Goal: Information Seeking & Learning: Learn about a topic

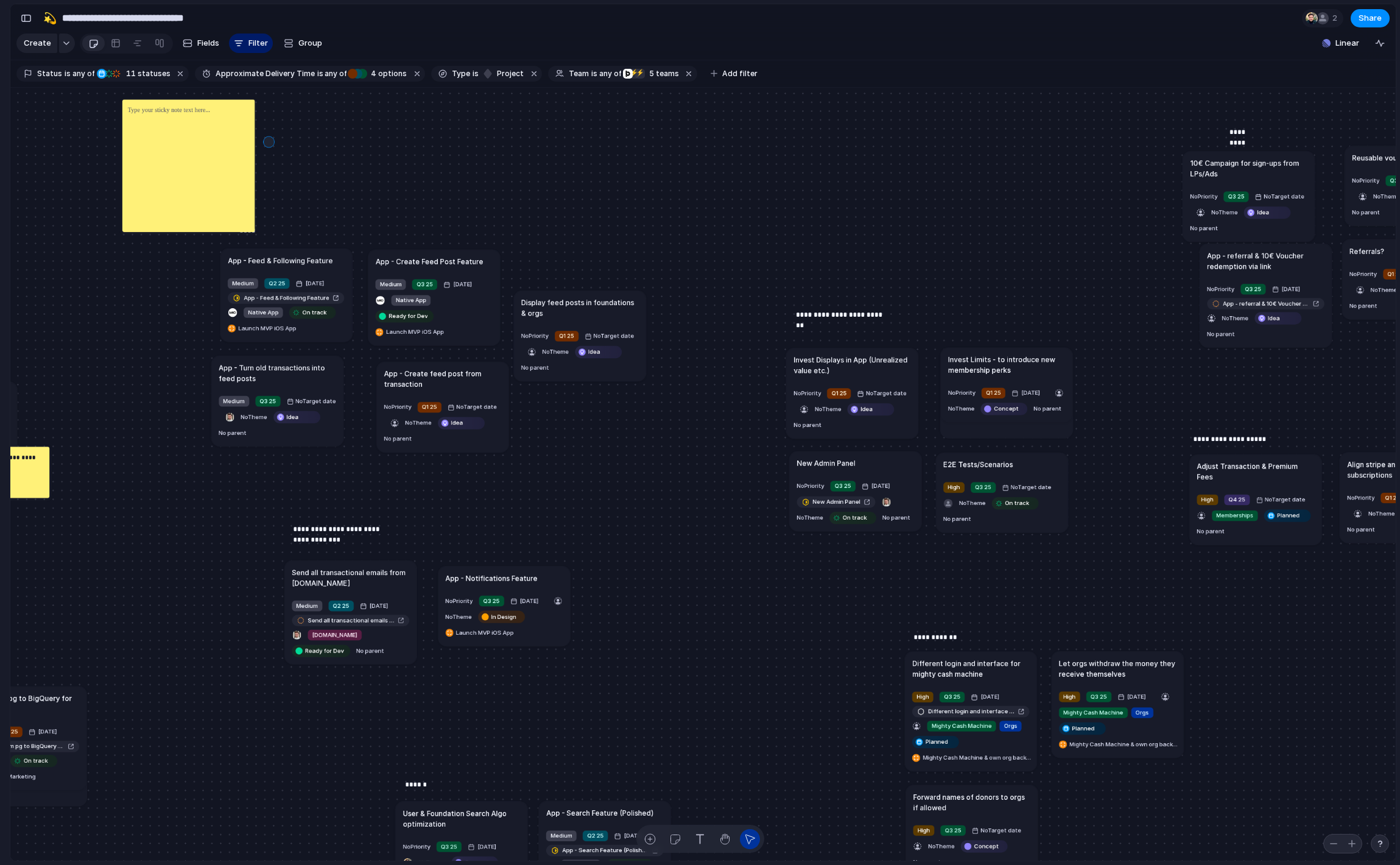
drag, startPoint x: 268, startPoint y: 141, endPoint x: 168, endPoint y: 141, distance: 100.0
click at [168, 141] on div "Send all transactional emails from [DOMAIN_NAME] Medium Q2 25 [DATE] Send all t…" at bounding box center [703, 474] width 1385 height 774
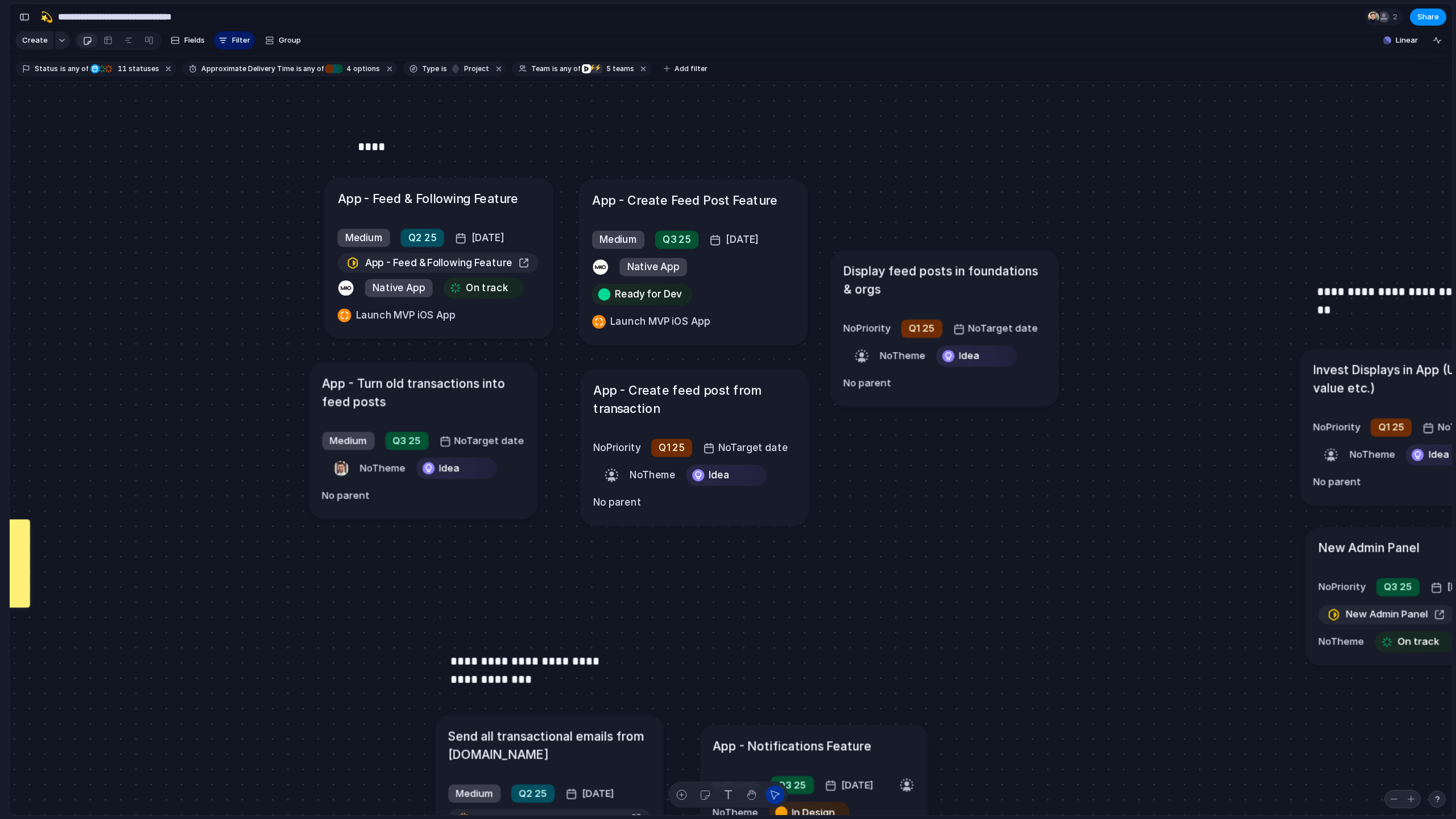
drag, startPoint x: 671, startPoint y: 400, endPoint x: 652, endPoint y: 403, distance: 19.2
click at [652, 403] on h1 "App - Create feed post from transaction" at bounding box center [695, 398] width 203 height 36
drag, startPoint x: 688, startPoint y: 212, endPoint x: 681, endPoint y: 213, distance: 7.1
click at [681, 213] on article "App - Create Feed Post Feature Medium Q3 25 [DATE] Native App Ready for Dev Lau…" at bounding box center [685, 263] width 228 height 166
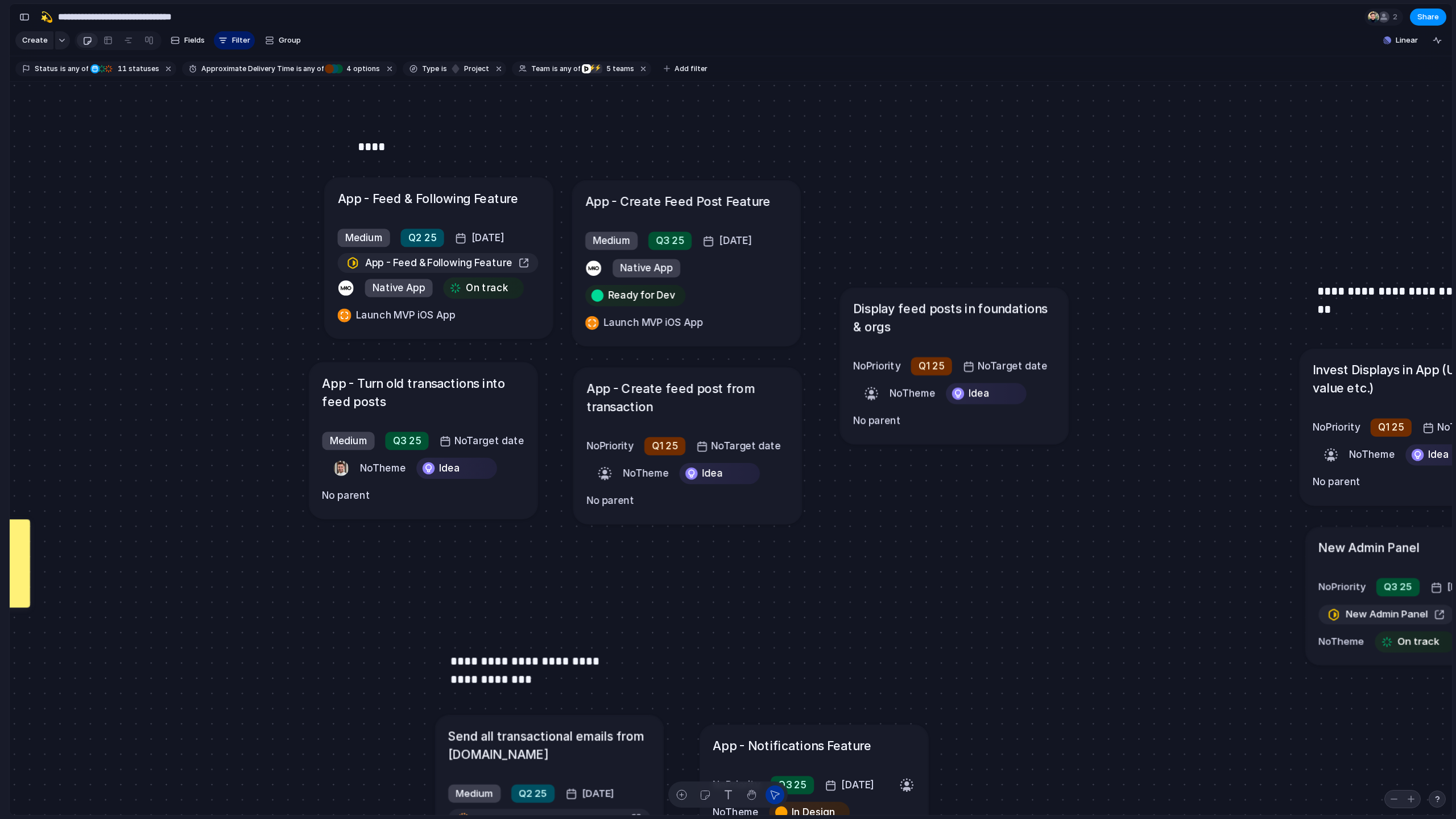
drag, startPoint x: 882, startPoint y: 269, endPoint x: 891, endPoint y: 306, distance: 38.1
click at [824, 306] on h1 "Display feed posts in foundations & orgs" at bounding box center [955, 317] width 203 height 36
drag, startPoint x: 390, startPoint y: 391, endPoint x: 392, endPoint y: 398, distance: 7.3
click at [392, 398] on h1 "App - Turn old transactions into feed posts" at bounding box center [426, 399] width 203 height 36
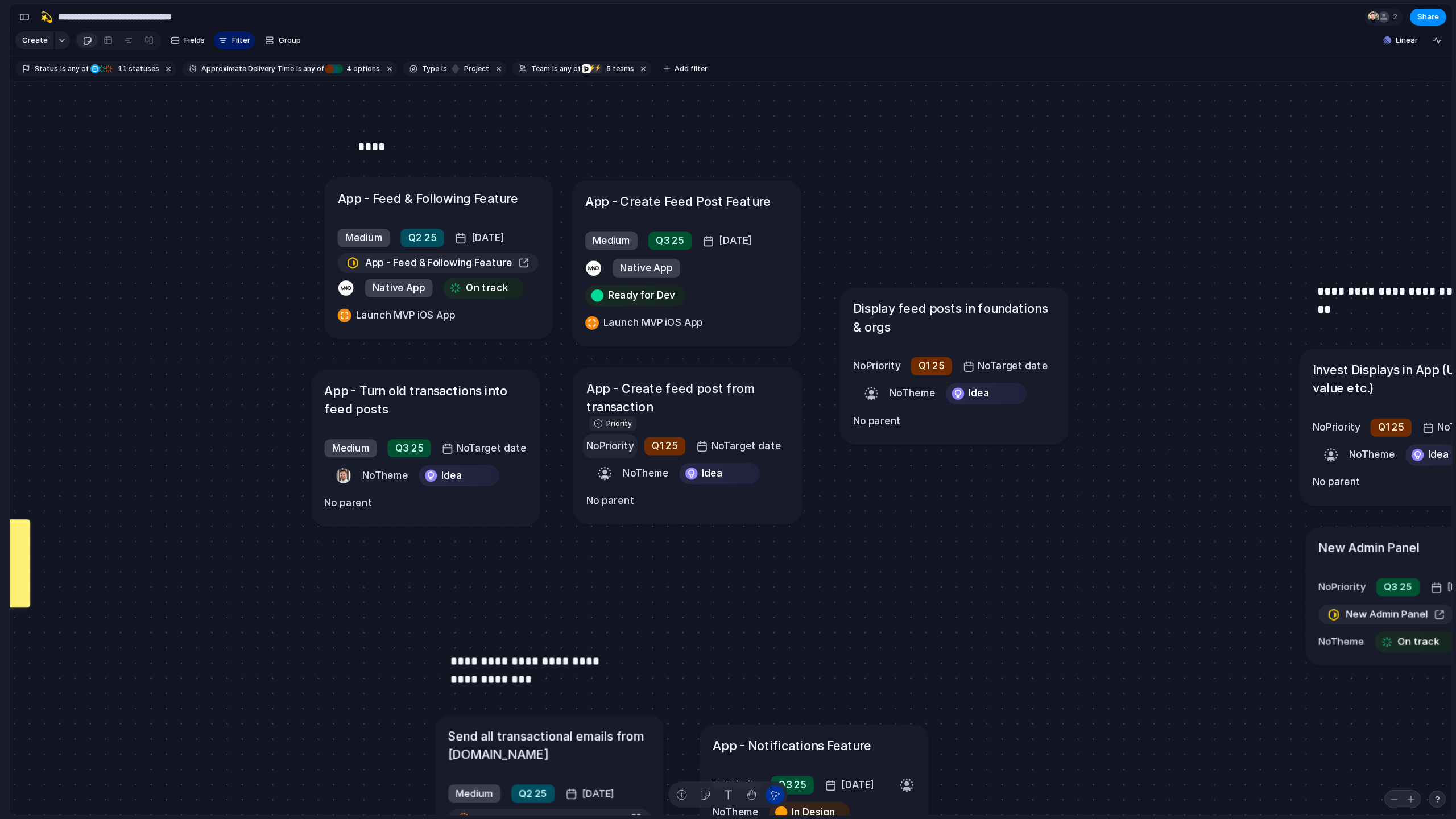
click at [607, 445] on span "No Priority" at bounding box center [610, 445] width 47 height 12
click at [618, 511] on div "High" at bounding box center [607, 513] width 27 height 14
click at [619, 233] on span "Medium" at bounding box center [611, 241] width 37 height 15
click at [630, 307] on li "High" at bounding box center [634, 309] width 93 height 19
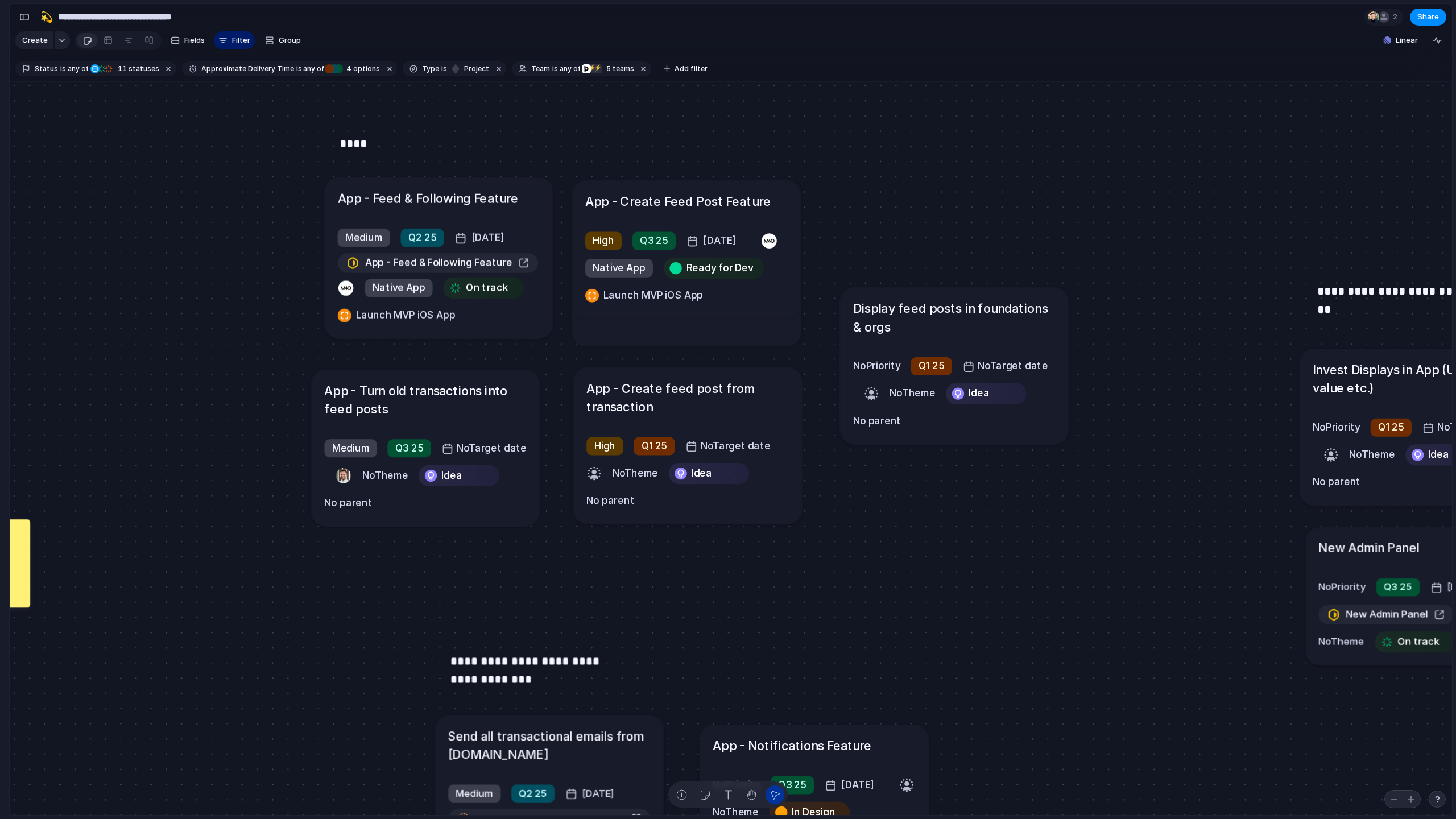
drag, startPoint x: 445, startPoint y: 199, endPoint x: 430, endPoint y: 196, distance: 15.3
click at [430, 196] on div "****" at bounding box center [415, 173] width 152 height 76
drag, startPoint x: 490, startPoint y: 321, endPoint x: 474, endPoint y: 322, distance: 16.0
click at [474, 322] on div "Medium Q2 25 [DATE] App - Feed & Following Feature Native App On track Launch M…" at bounding box center [424, 277] width 203 height 102
click at [468, 289] on span "On track" at bounding box center [471, 289] width 42 height 15
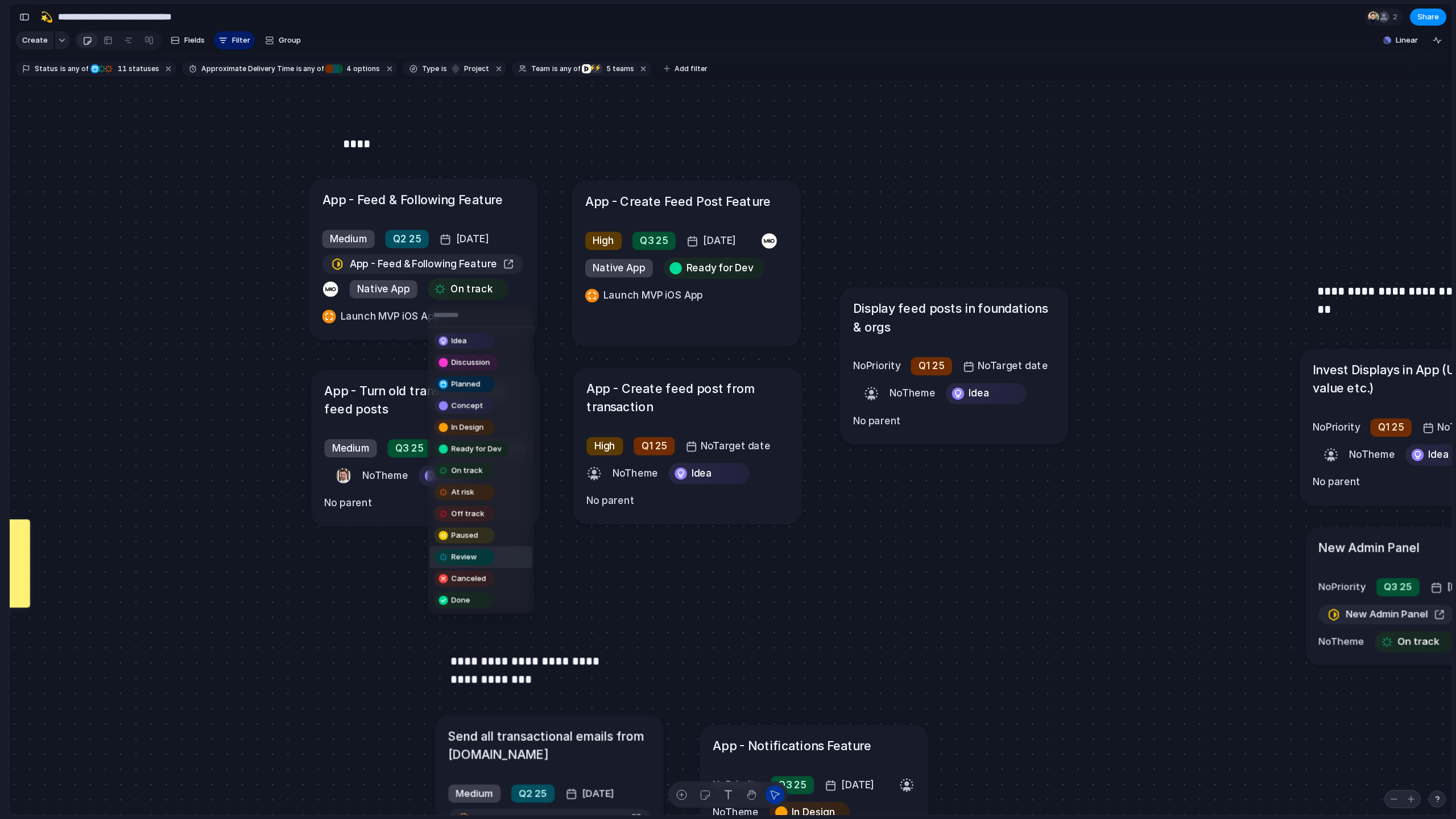
click at [474, 554] on span "Review" at bounding box center [464, 557] width 25 height 12
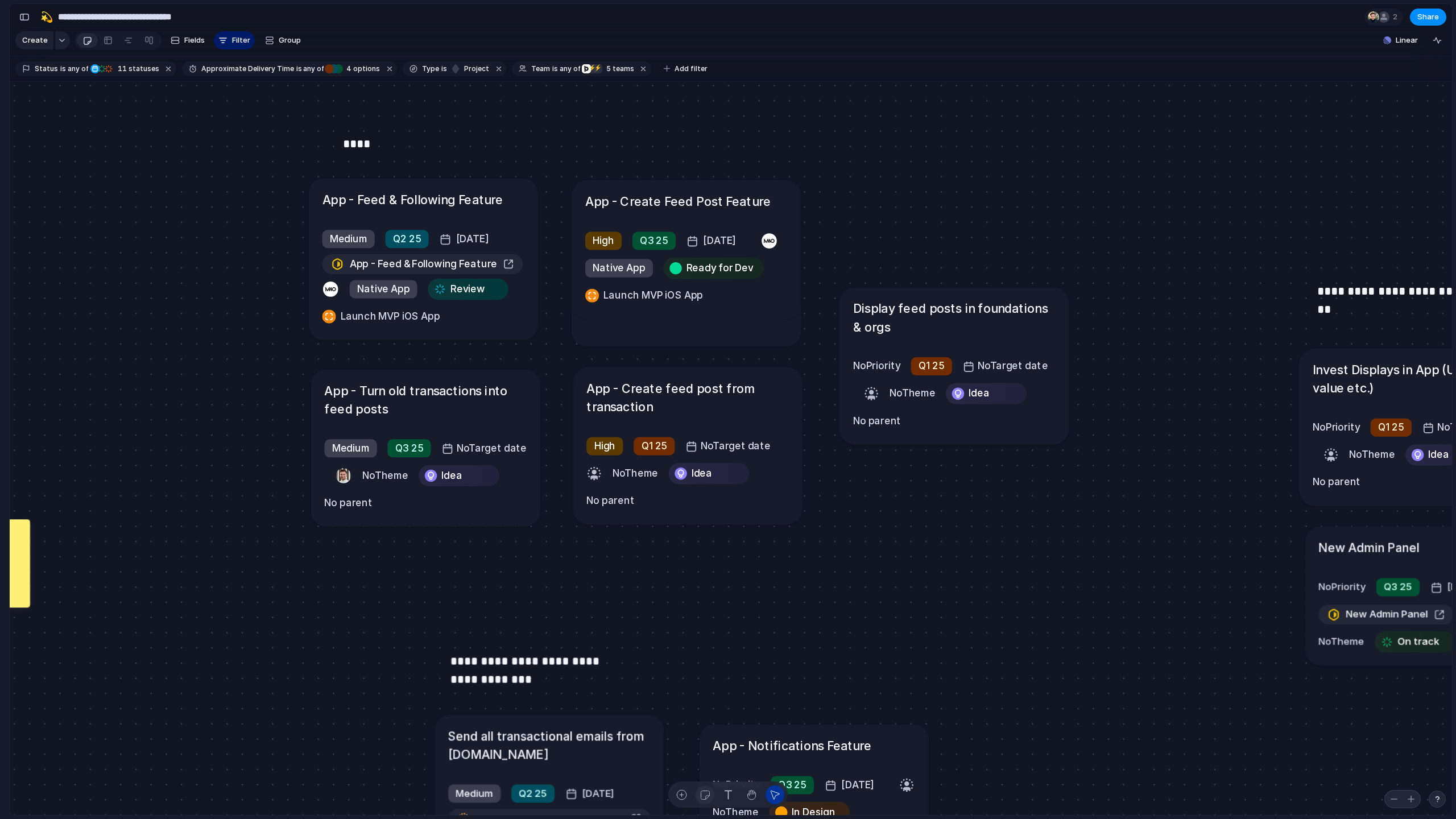
click at [710, 596] on button "button" at bounding box center [705, 795] width 19 height 19
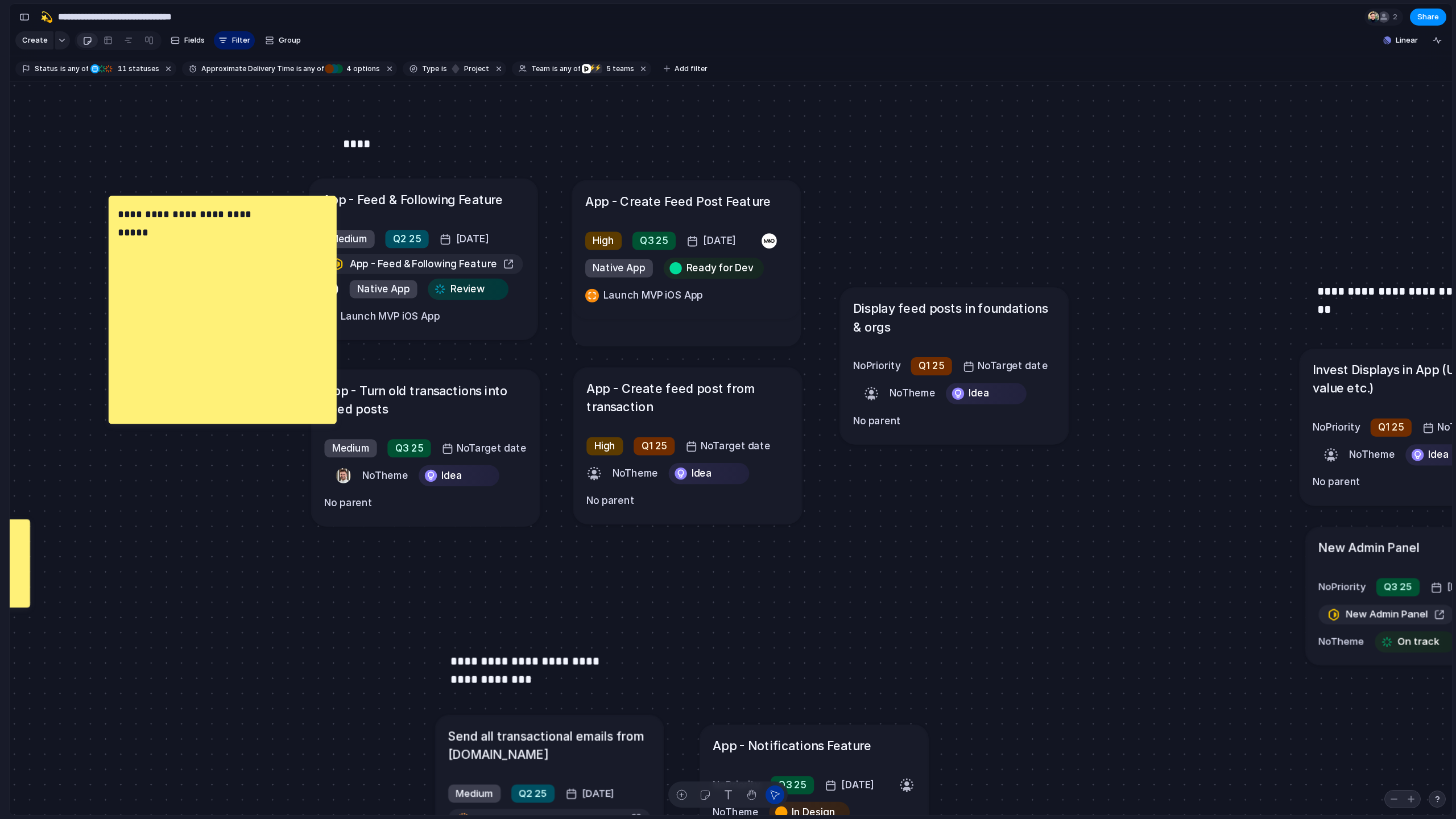
click at [234, 360] on div "**********" at bounding box center [223, 310] width 228 height 228
click at [325, 409] on div "**********" at bounding box center [223, 310] width 228 height 228
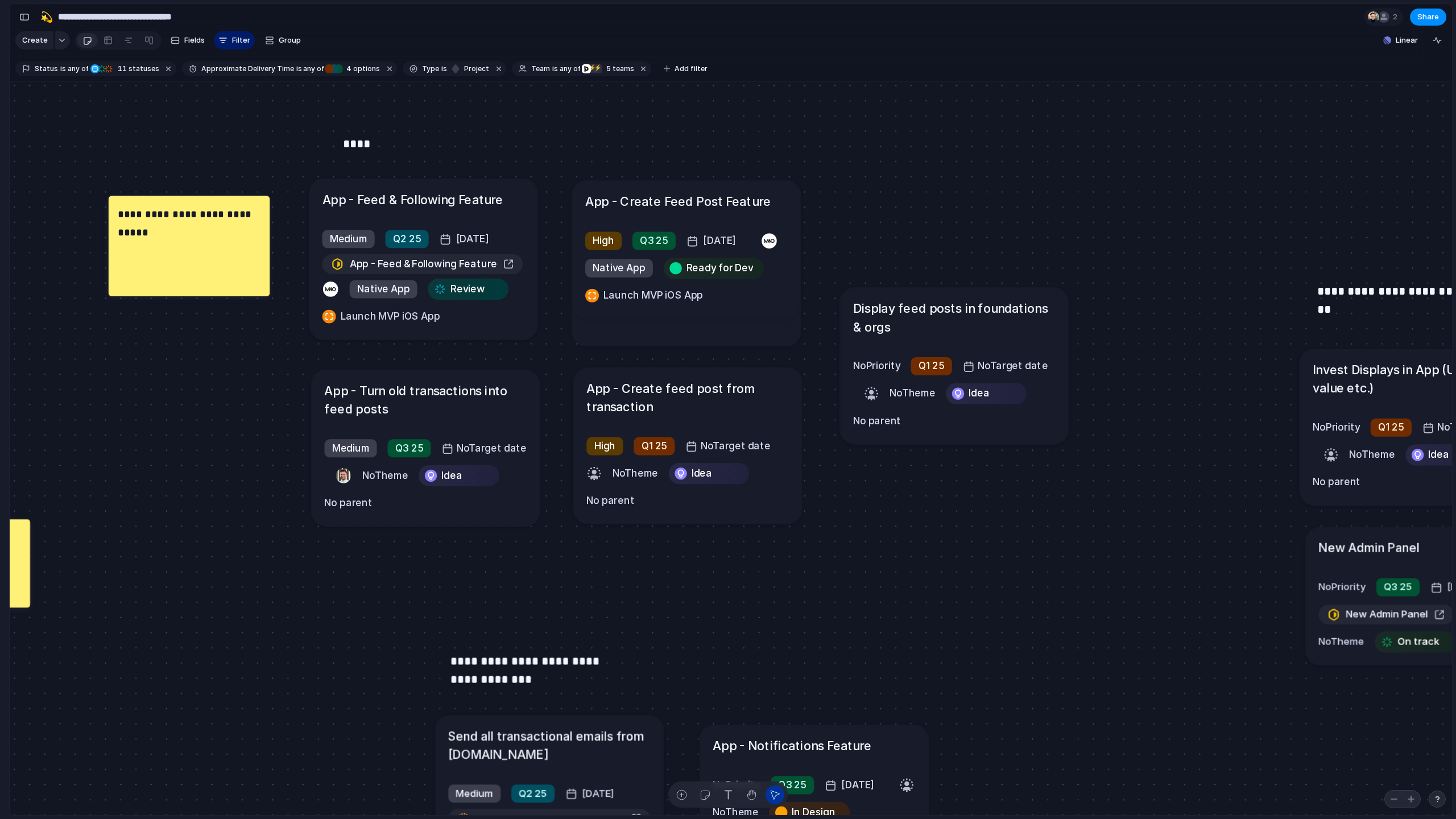
drag, startPoint x: 335, startPoint y: 420, endPoint x: 267, endPoint y: 292, distance: 144.9
click at [267, 292] on div at bounding box center [264, 291] width 12 height 12
drag, startPoint x: 247, startPoint y: 260, endPoint x: 263, endPoint y: 262, distance: 16.1
click at [263, 262] on div "**********" at bounding box center [205, 247] width 161 height 100
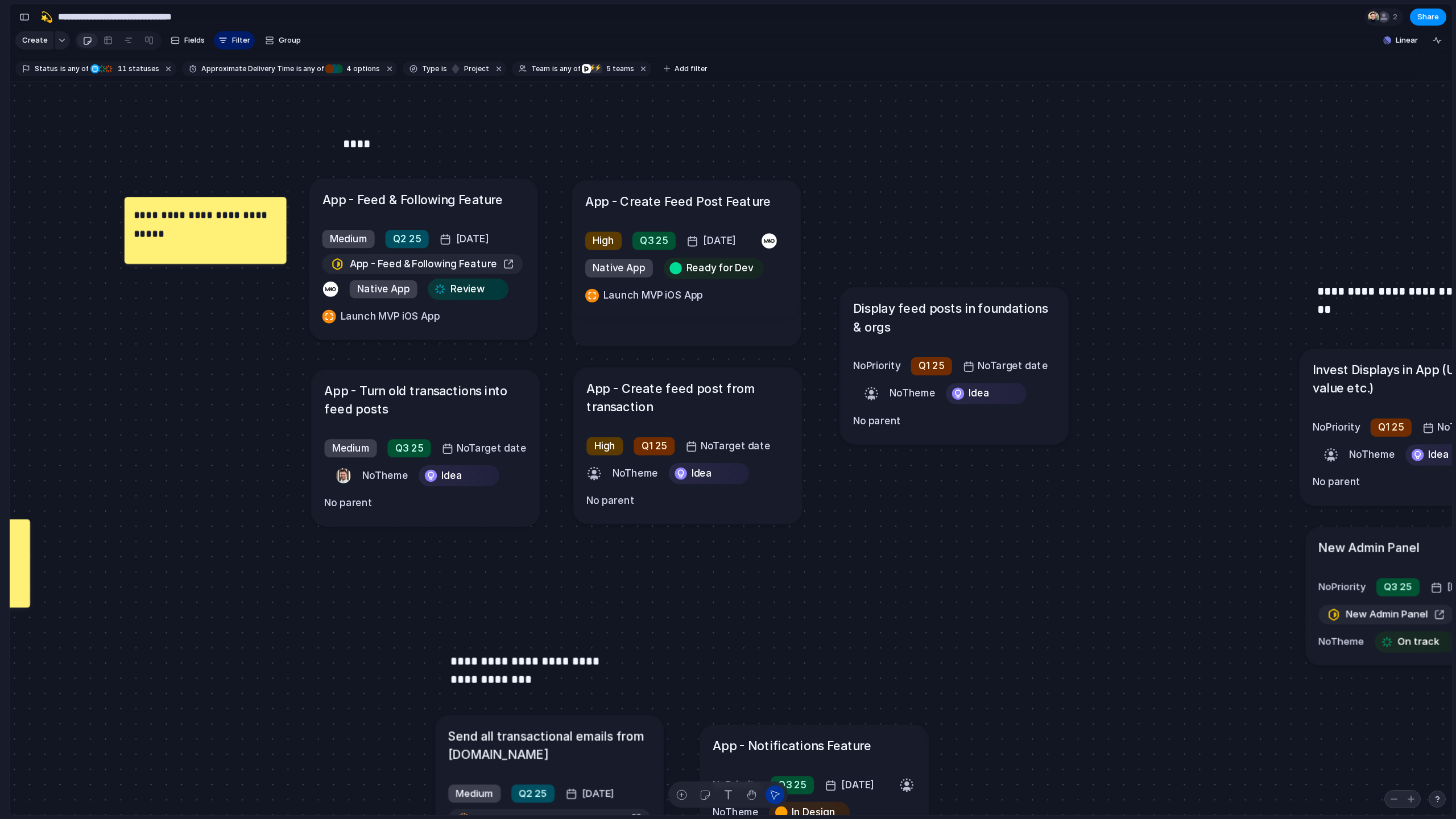
drag, startPoint x: 283, startPoint y: 295, endPoint x: 284, endPoint y: 261, distance: 34.0
click at [284, 261] on div at bounding box center [281, 258] width 12 height 12
click at [708, 596] on div "button" at bounding box center [705, 795] width 12 height 12
drag, startPoint x: 350, startPoint y: 498, endPoint x: 279, endPoint y: 328, distance: 184.2
click at [279, 328] on div at bounding box center [278, 327] width 12 height 12
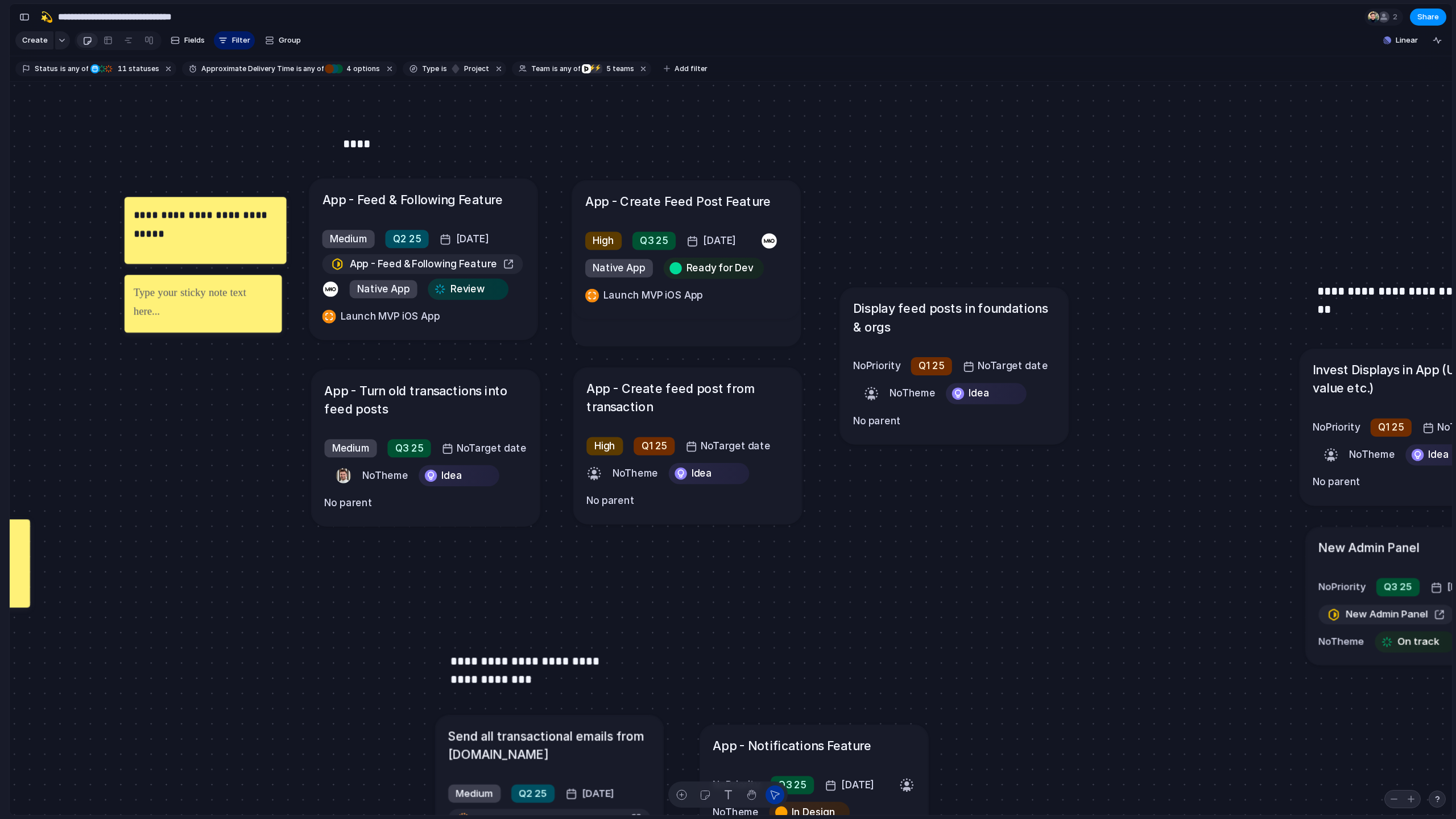
click at [221, 301] on p at bounding box center [203, 292] width 140 height 18
click at [171, 303] on p "**********" at bounding box center [203, 302] width 140 height 36
click at [179, 312] on p "**********" at bounding box center [203, 302] width 140 height 36
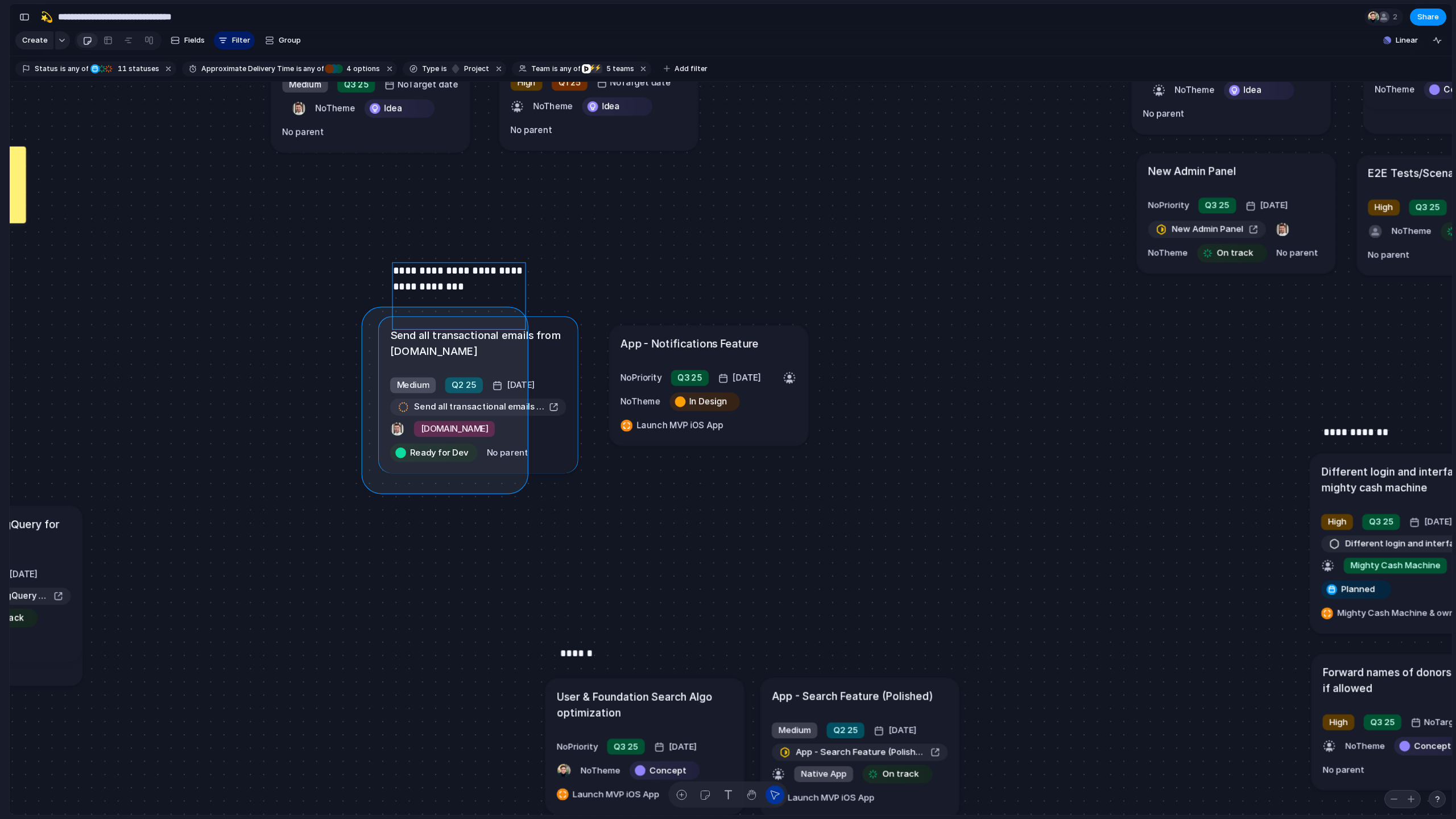
drag, startPoint x: 370, startPoint y: 314, endPoint x: 519, endPoint y: 484, distance: 226.1
click at [519, 484] on div "Send all transactional emails from [DOMAIN_NAME] Medium Q2 25 [DATE] Send all t…" at bounding box center [731, 448] width 1442 height 733
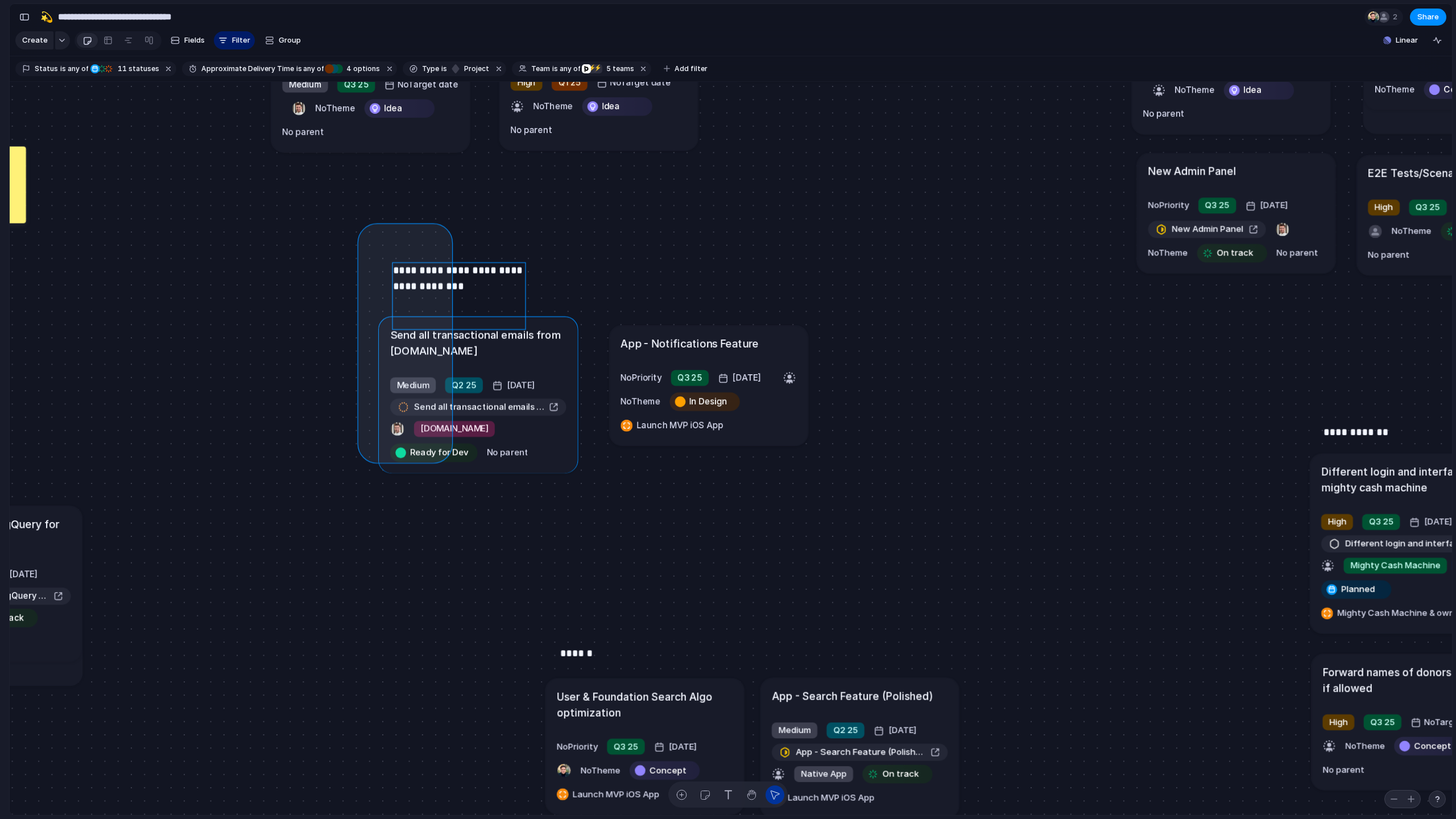
drag, startPoint x: 366, startPoint y: 232, endPoint x: 443, endPoint y: 454, distance: 235.0
click at [443, 454] on div "Send all transactional emails from [DOMAIN_NAME] Medium Q2 25 [DATE] Send all t…" at bounding box center [731, 448] width 1442 height 733
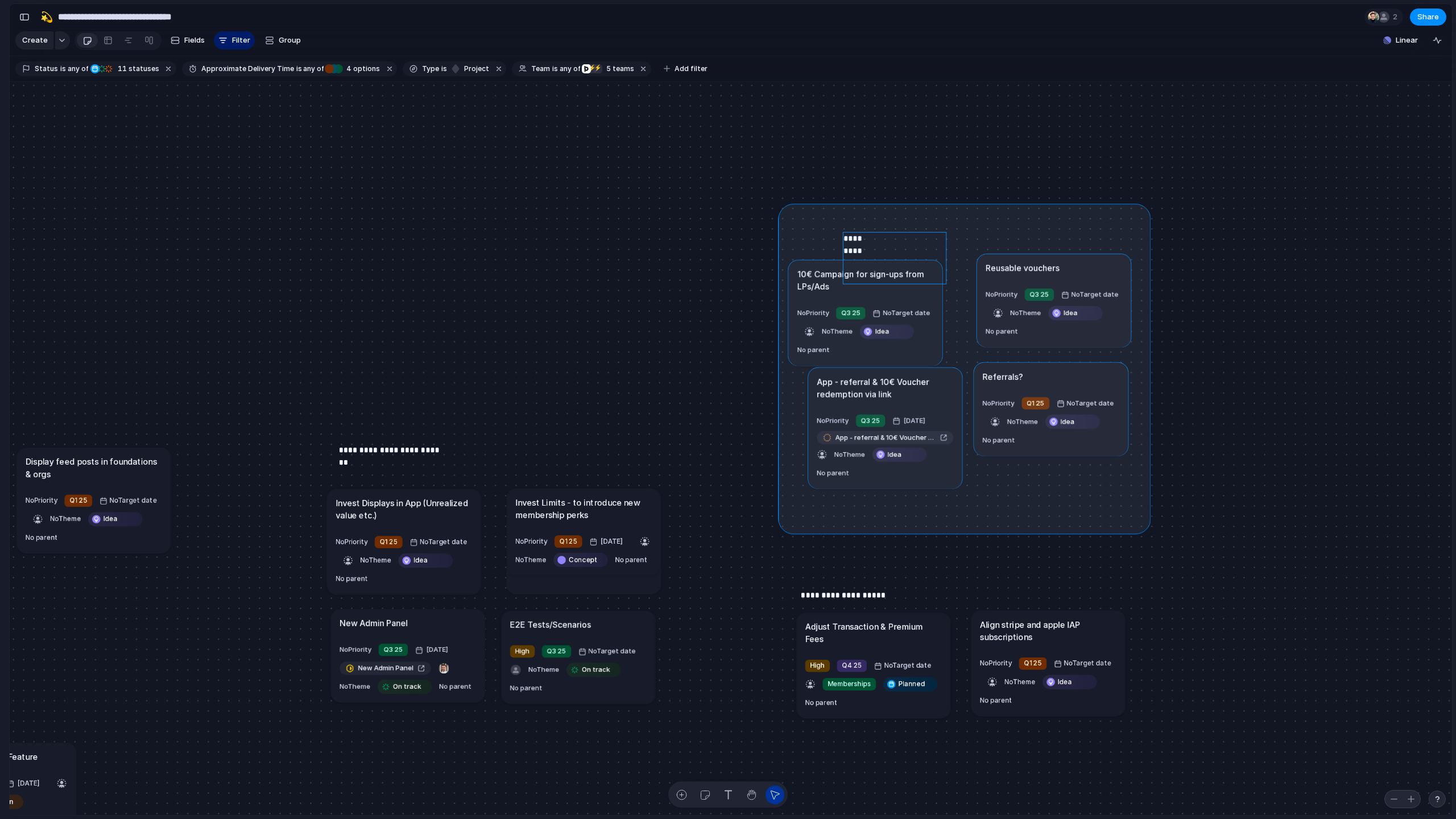
drag, startPoint x: 785, startPoint y: 210, endPoint x: 1144, endPoint y: 527, distance: 478.9
click at [824, 527] on div "Send all transactional emails from [DOMAIN_NAME] Medium Q2 25 [DATE] Send all t…" at bounding box center [731, 448] width 1442 height 733
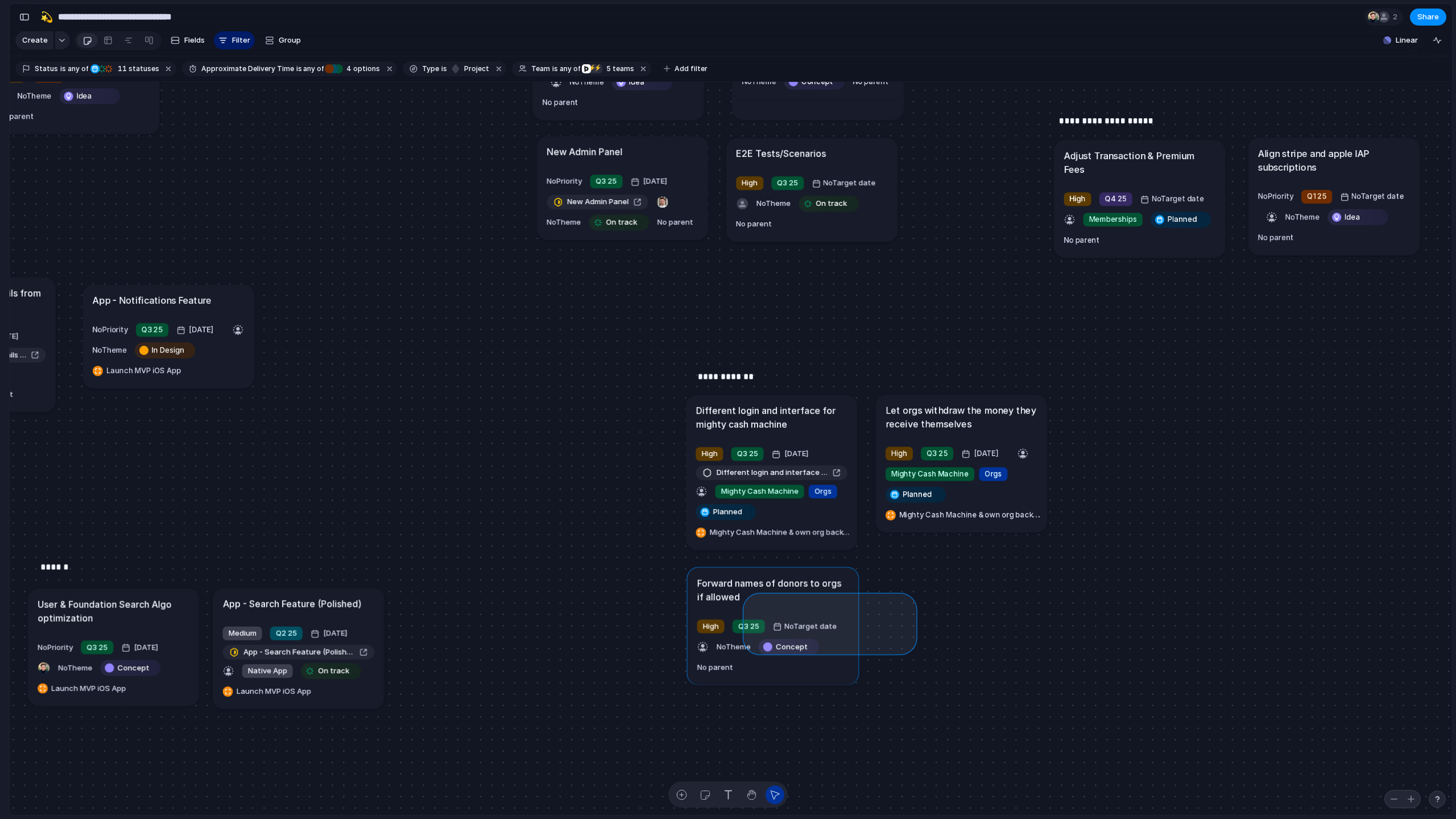
drag, startPoint x: 909, startPoint y: 600, endPoint x: 750, endPoint y: 647, distance: 165.8
click at [750, 596] on div "Send all transactional emails from [DOMAIN_NAME] Medium Q2 25 [DATE] Send all t…" at bounding box center [731, 448] width 1442 height 733
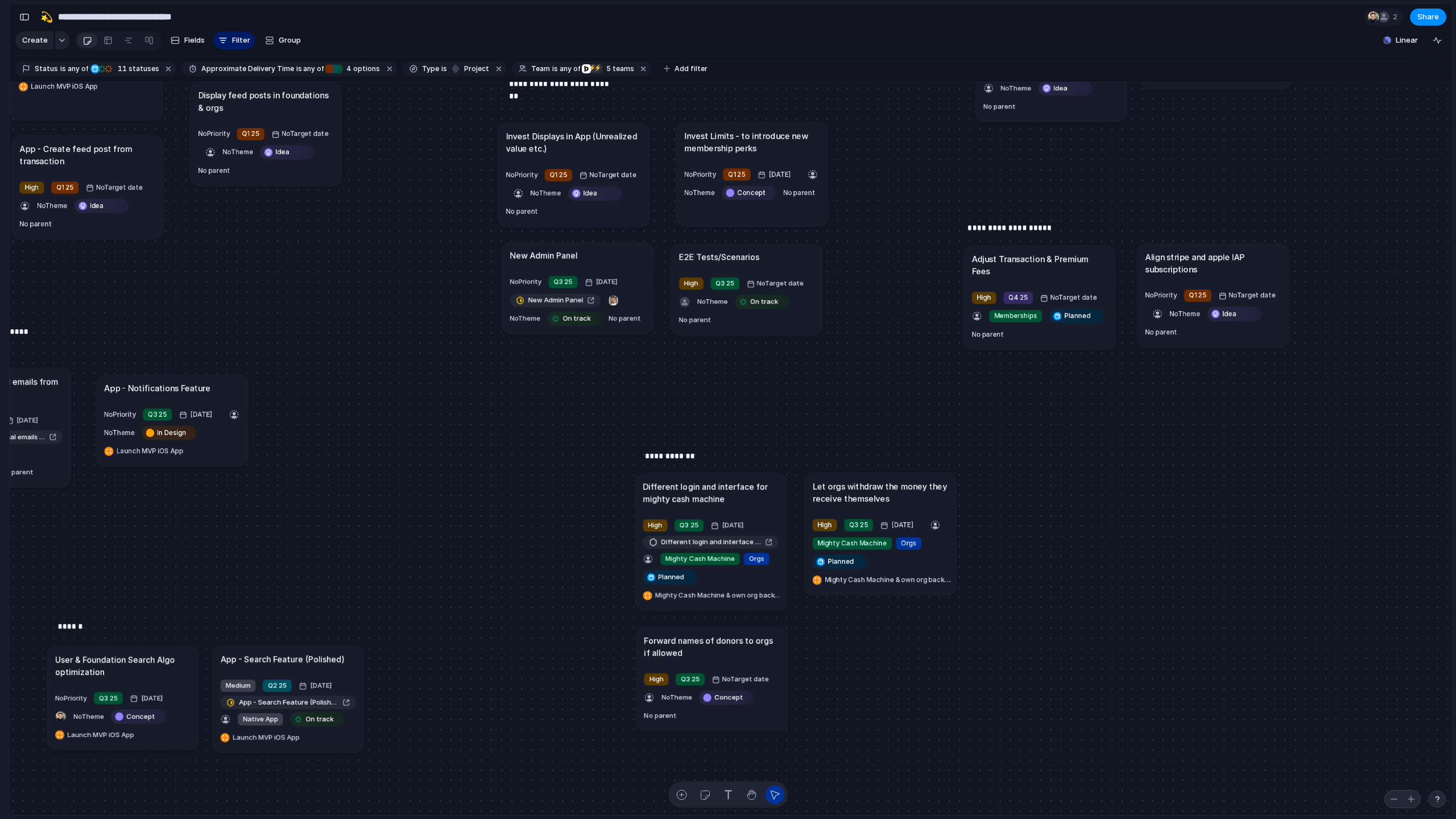
click at [741, 453] on div "**********" at bounding box center [695, 475] width 102 height 51
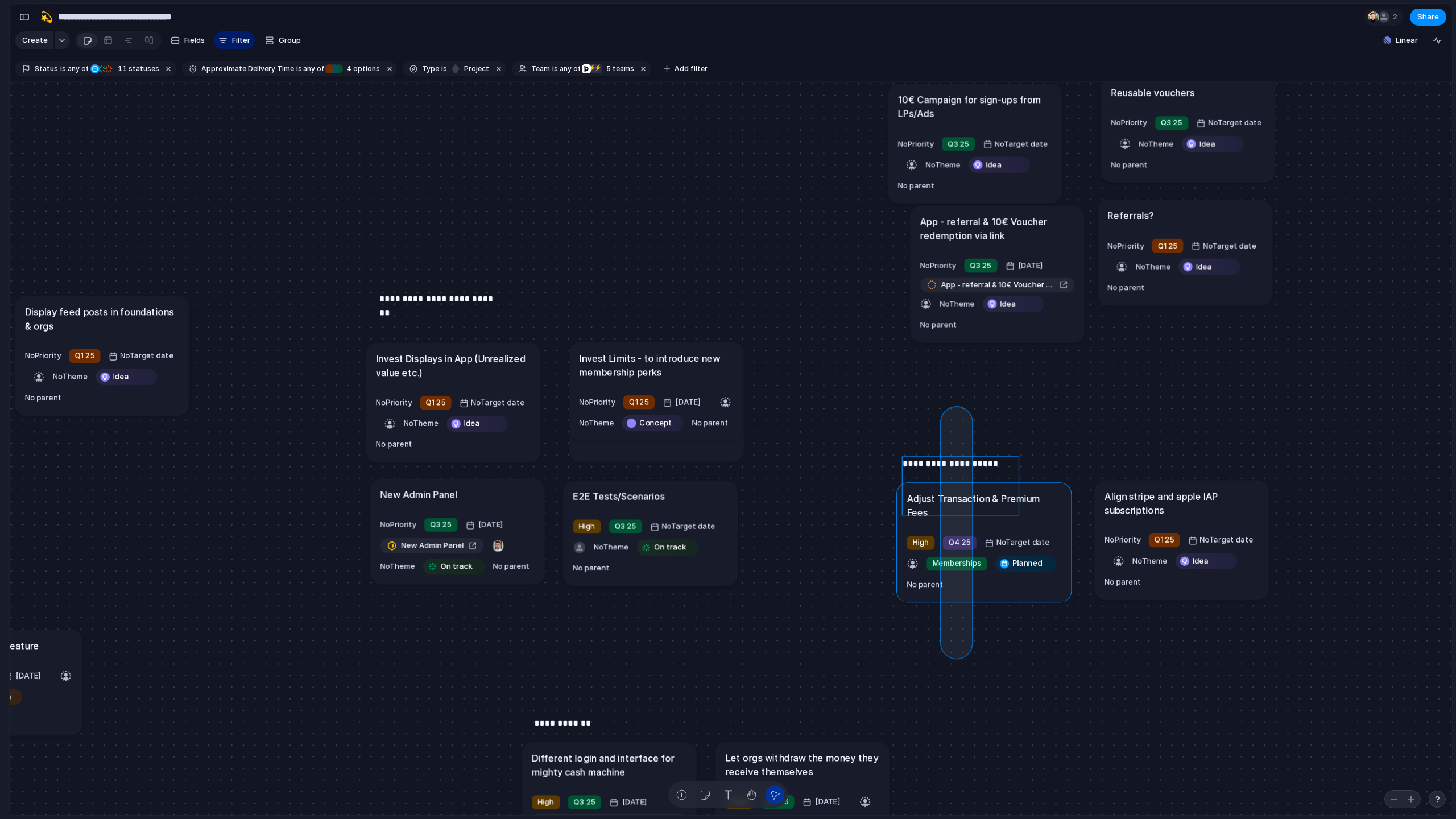
drag, startPoint x: 948, startPoint y: 413, endPoint x: 965, endPoint y: 651, distance: 238.6
click at [824, 596] on div "Send all transactional emails from [DOMAIN_NAME] Medium Q2 25 [DATE] Send all t…" at bounding box center [731, 448] width 1442 height 733
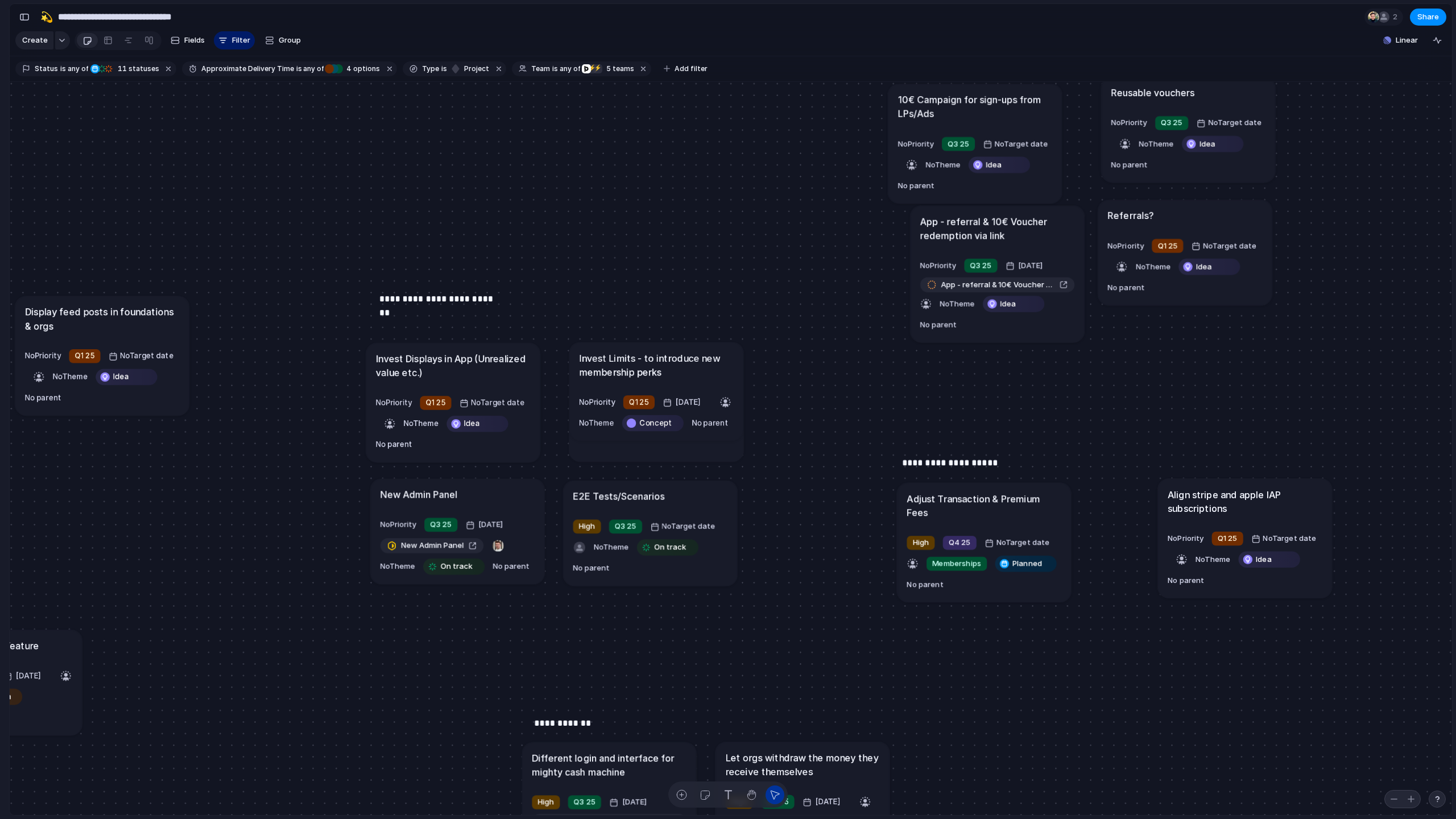
drag, startPoint x: 1147, startPoint y: 508, endPoint x: 1211, endPoint y: 506, distance: 64.0
click at [824, 506] on h1 "Align stripe and apple IAP subscriptions" at bounding box center [1245, 501] width 154 height 28
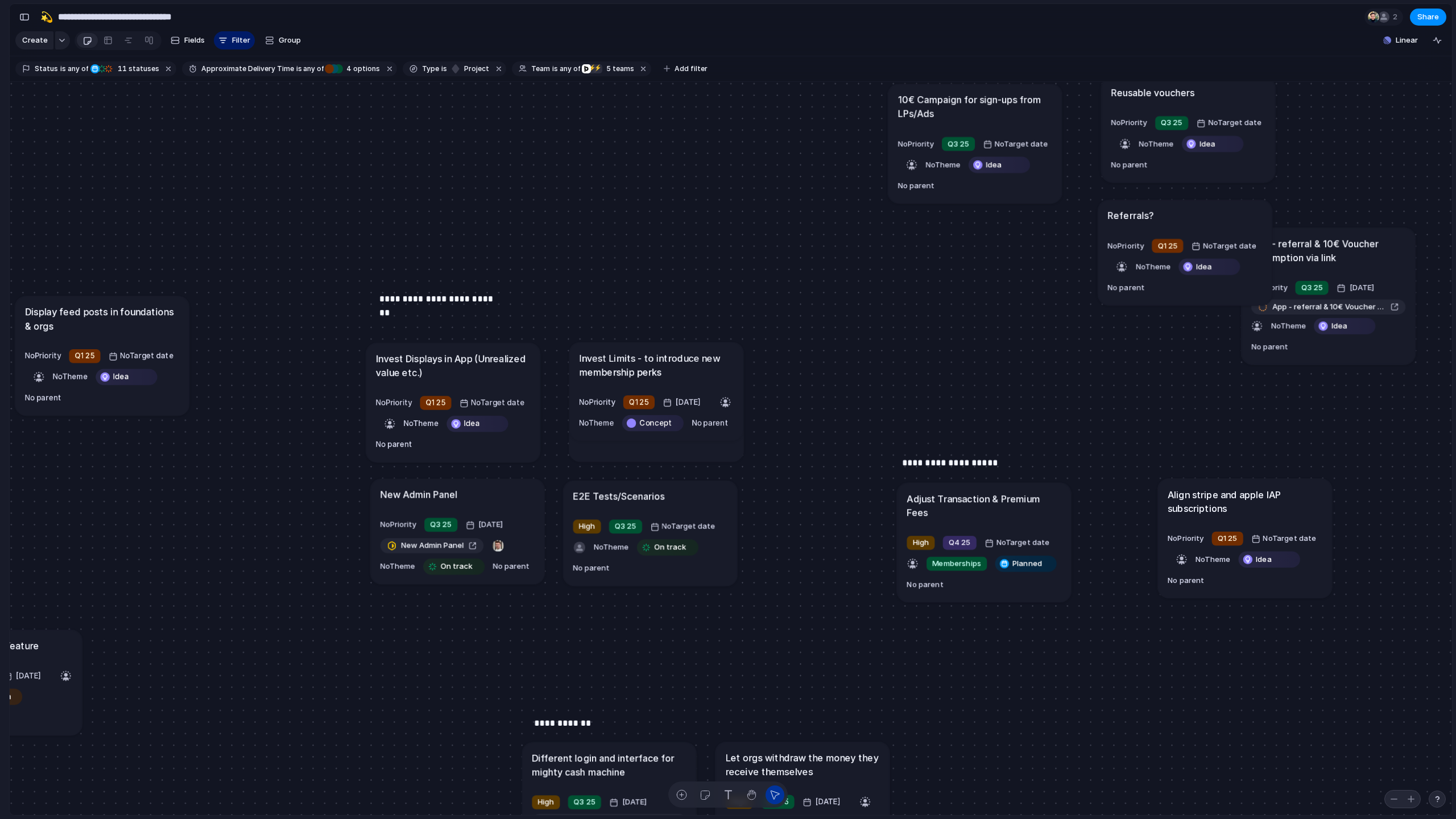
drag, startPoint x: 970, startPoint y: 223, endPoint x: 1321, endPoint y: 215, distance: 351.1
click at [824, 237] on h1 "App - referral & 10€ Voucher redemption via link" at bounding box center [1328, 251] width 154 height 28
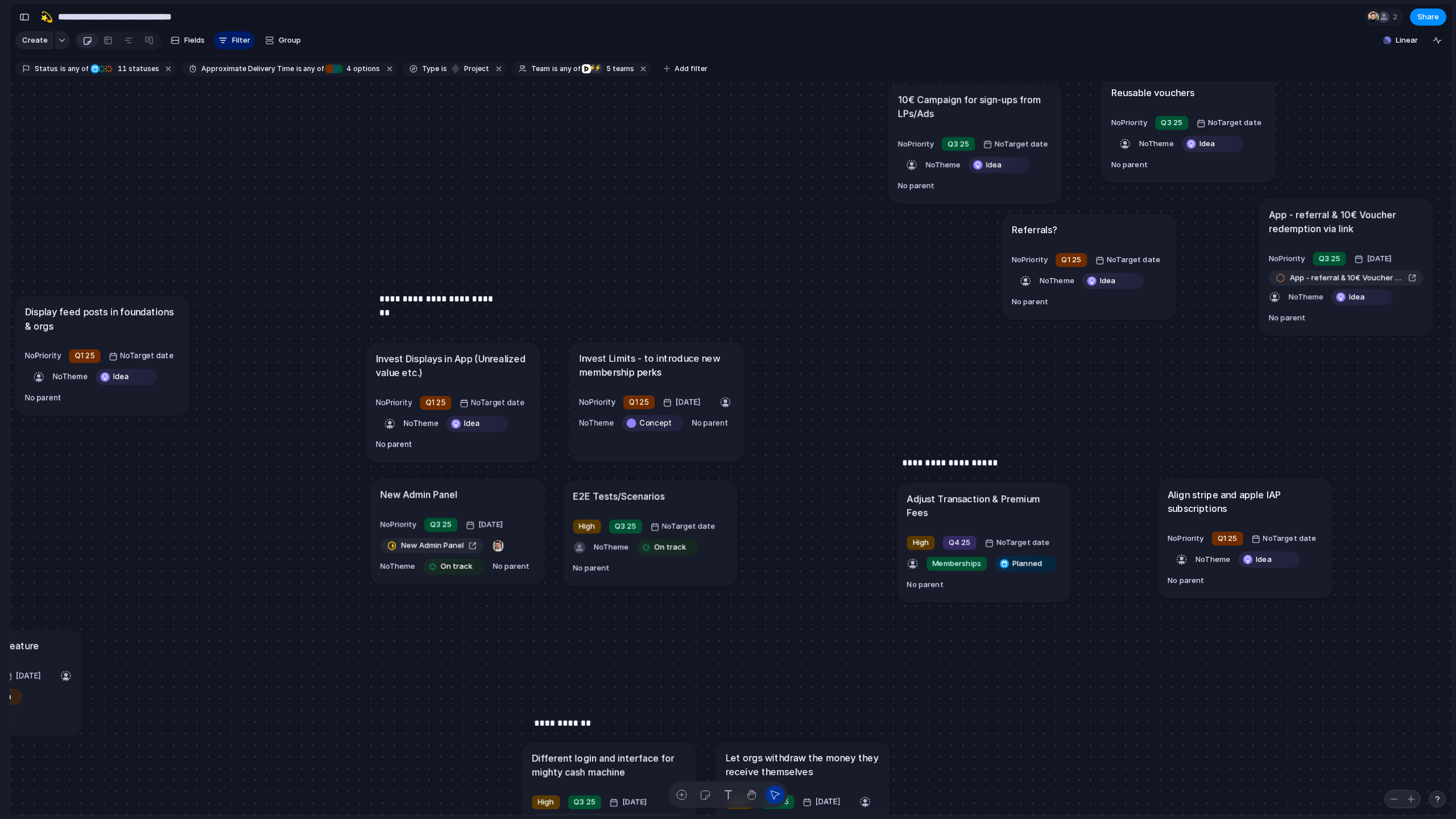
drag, startPoint x: 1201, startPoint y: 215, endPoint x: 1107, endPoint y: 229, distance: 95.0
click at [824, 229] on div "Referrals?" at bounding box center [1089, 230] width 154 height 14
drag, startPoint x: 1309, startPoint y: 209, endPoint x: 1325, endPoint y: 195, distance: 21.3
click at [824, 196] on h1 "App - referral & 10€ Voucher redemption via link" at bounding box center [1360, 210] width 154 height 28
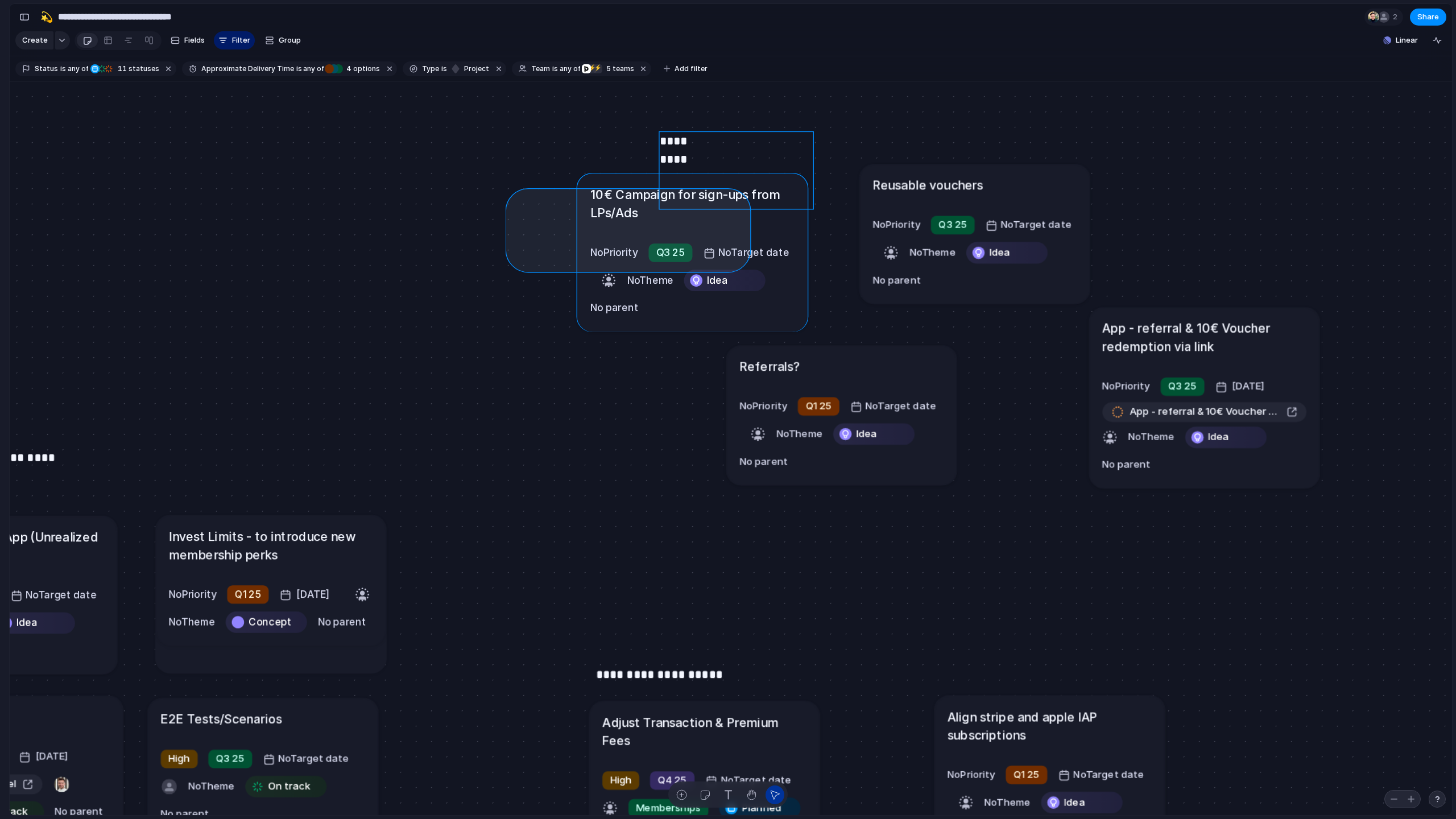
drag, startPoint x: 515, startPoint y: 197, endPoint x: 740, endPoint y: 262, distance: 234.2
click at [740, 262] on div "Send all transactional emails from [DOMAIN_NAME] Medium Q2 25 [DATE] Send all t…" at bounding box center [731, 448] width 1442 height 733
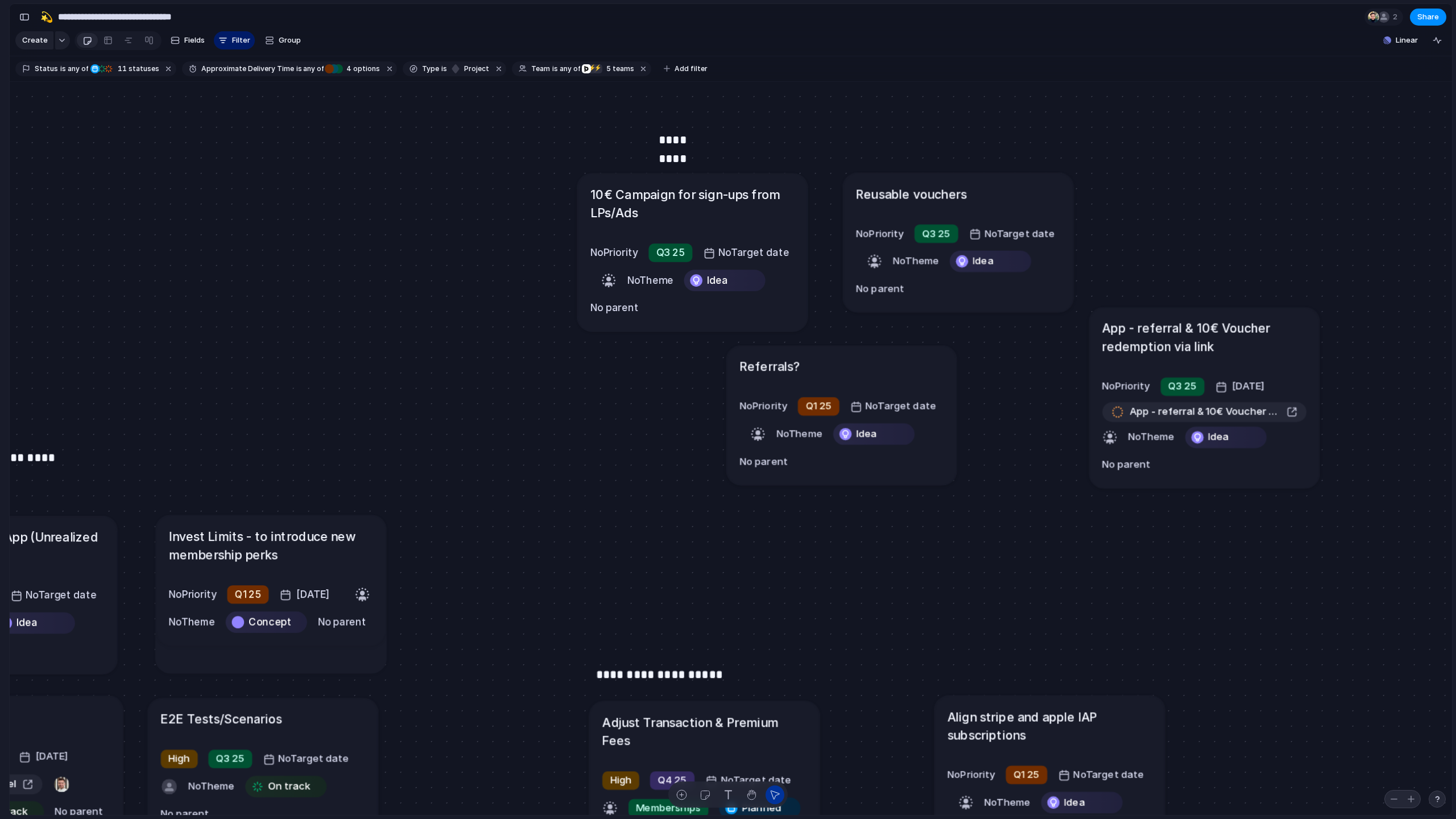
drag, startPoint x: 898, startPoint y: 185, endPoint x: 878, endPoint y: 196, distance: 22.8
click at [824, 196] on h1 "Reusable vouchers" at bounding box center [911, 193] width 111 height 18
drag, startPoint x: 831, startPoint y: 204, endPoint x: 814, endPoint y: 224, distance: 26.2
drag, startPoint x: 835, startPoint y: 218, endPoint x: 813, endPoint y: 218, distance: 22.0
drag, startPoint x: 817, startPoint y: 145, endPoint x: 813, endPoint y: 122, distance: 23.3
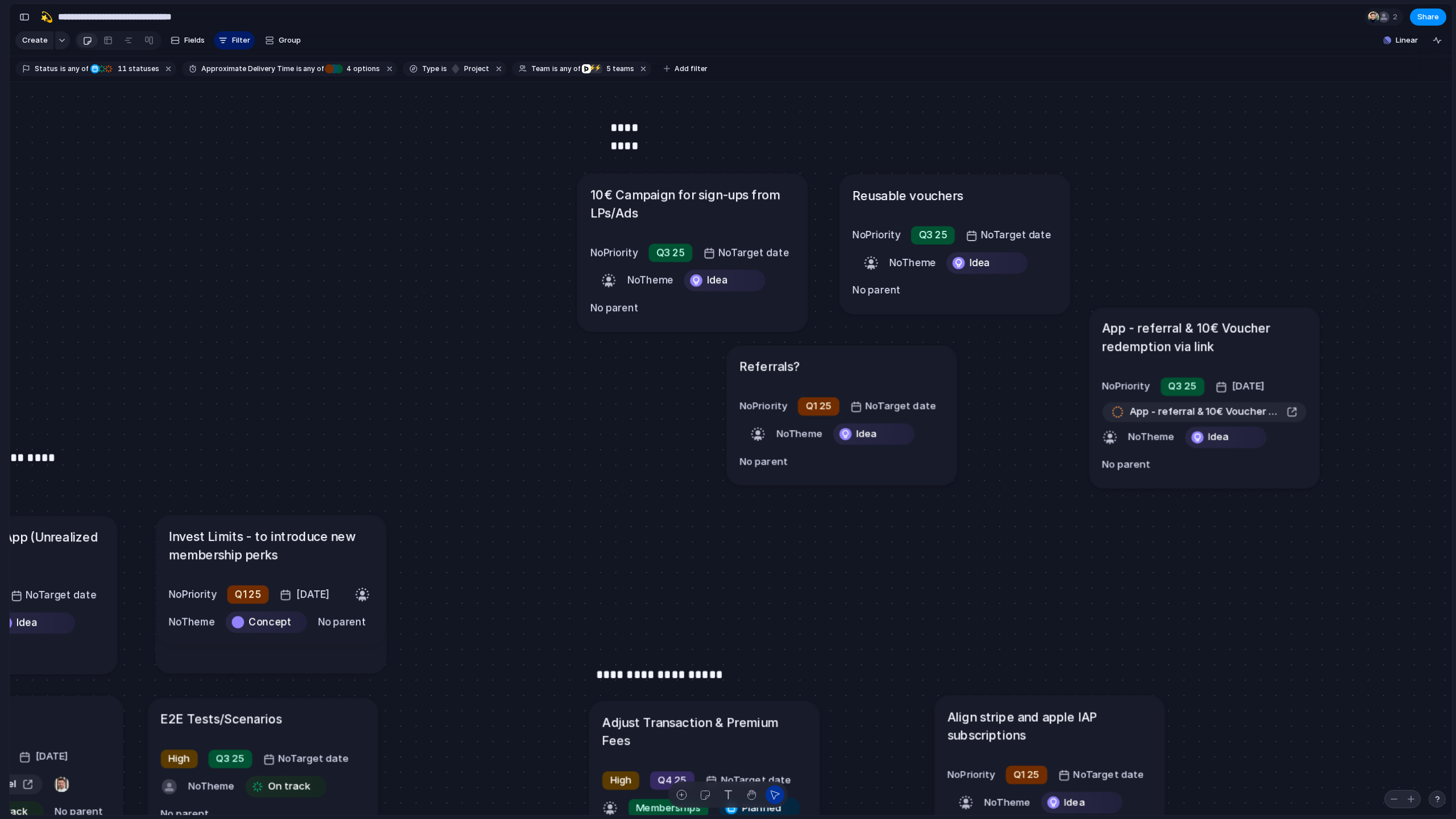
drag, startPoint x: 692, startPoint y: 144, endPoint x: 644, endPoint y: 134, distance: 49.0
click at [643, 131] on p "*********" at bounding box center [639, 127] width 58 height 18
drag, startPoint x: 871, startPoint y: 150, endPoint x: 916, endPoint y: 150, distance: 45.0
drag, startPoint x: 740, startPoint y: 127, endPoint x: 714, endPoint y: 149, distance: 34.1
click at [714, 149] on div "*********" at bounding box center [667, 172] width 153 height 77
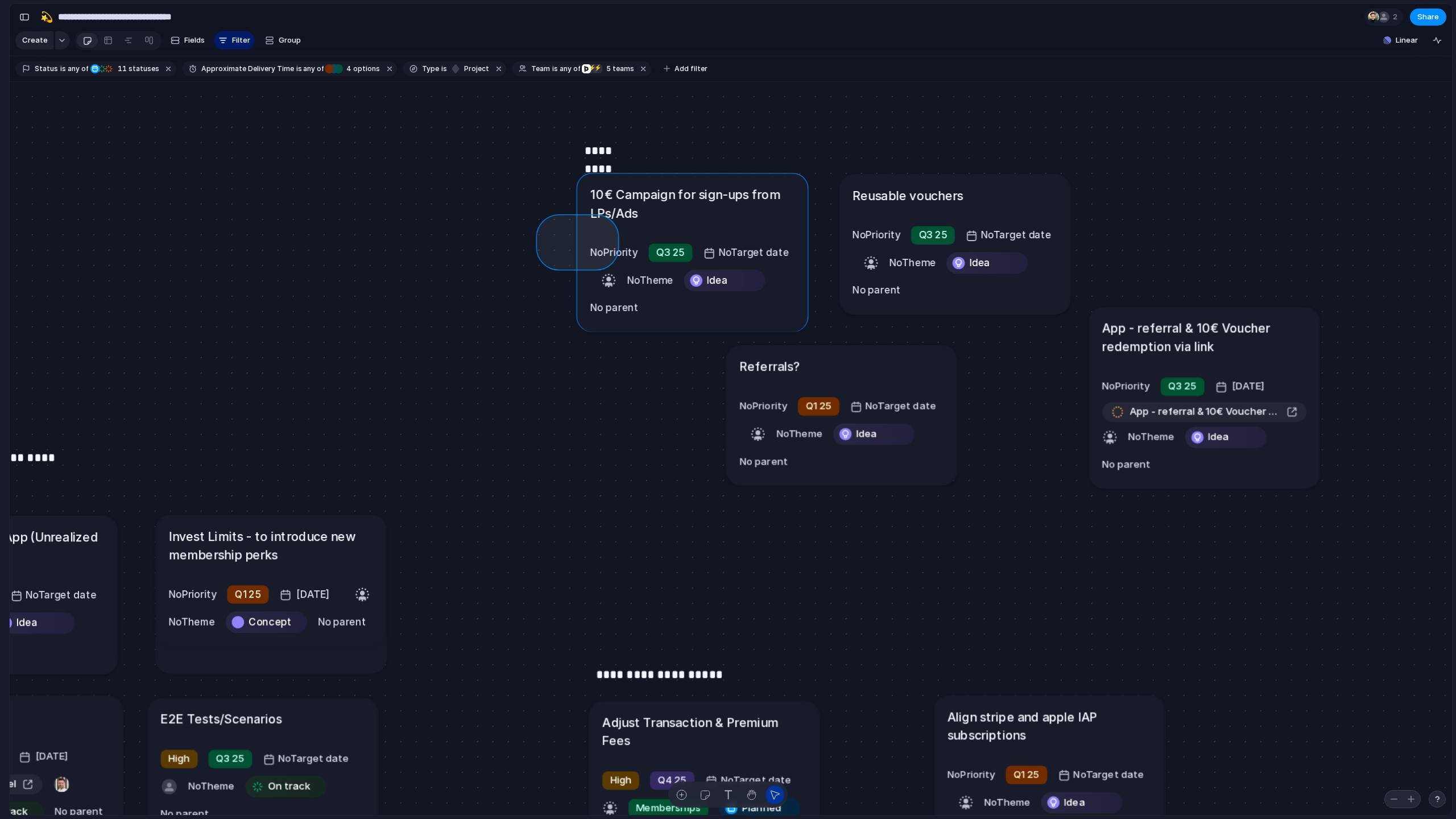
drag, startPoint x: 545, startPoint y: 223, endPoint x: 608, endPoint y: 260, distance: 73.1
click at [608, 260] on div "Send all transactional emails from [DOMAIN_NAME] Medium Q2 25 [DATE] Send all t…" at bounding box center [731, 448] width 1442 height 733
drag, startPoint x: 623, startPoint y: 145, endPoint x: 626, endPoint y: 127, distance: 18.2
click at [626, 127] on p "*********" at bounding box center [616, 130] width 58 height 18
click at [824, 267] on div "Rename Delete" at bounding box center [728, 409] width 1456 height 819
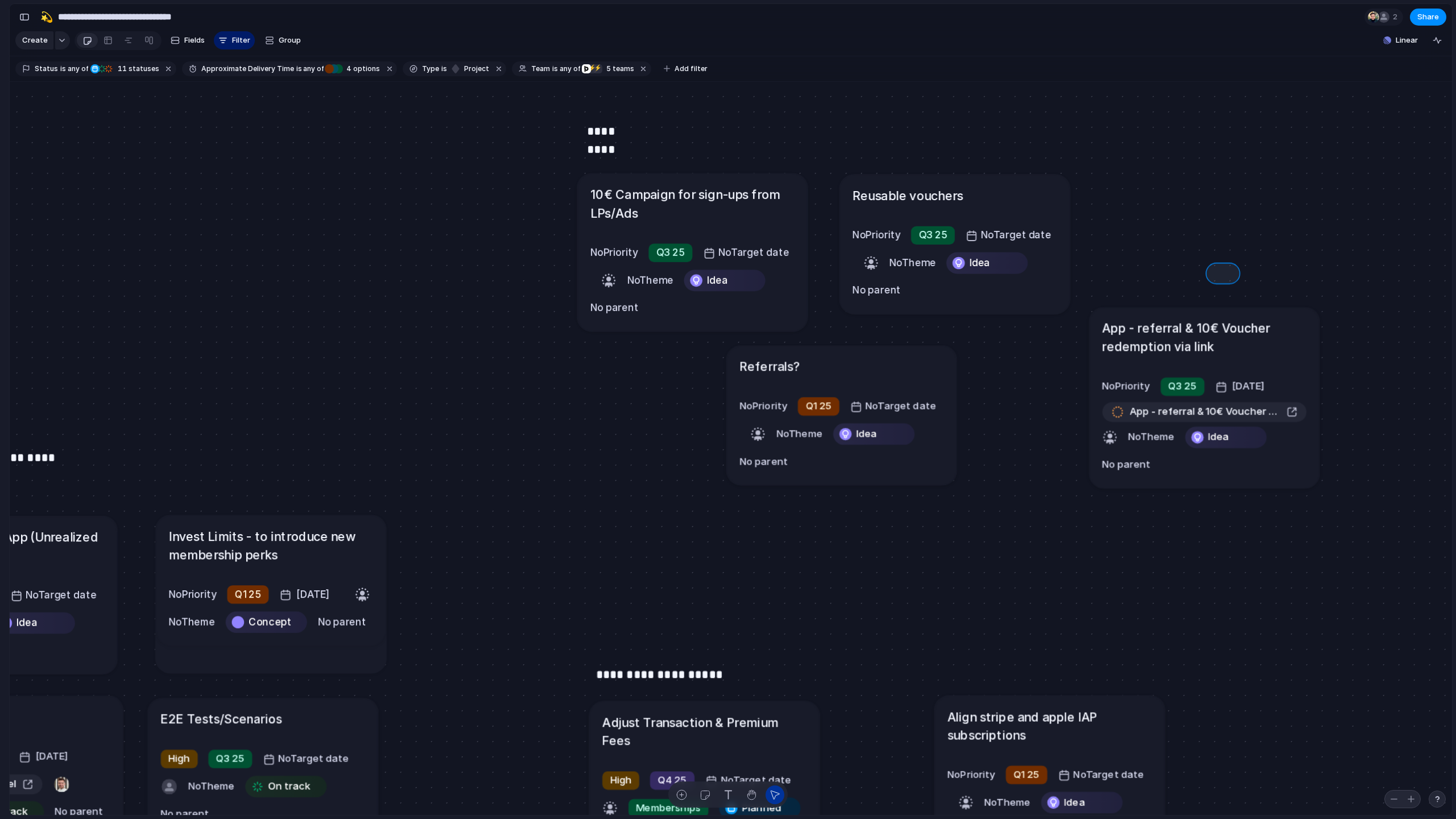
drag, startPoint x: 1215, startPoint y: 272, endPoint x: 1235, endPoint y: 266, distance: 20.9
drag, startPoint x: 1280, startPoint y: 260, endPoint x: 1278, endPoint y: 364, distance: 104.0
click at [824, 364] on div "Send all transactional emails from [DOMAIN_NAME] Medium Q2 25 [DATE] Send all t…" at bounding box center [731, 448] width 1442 height 733
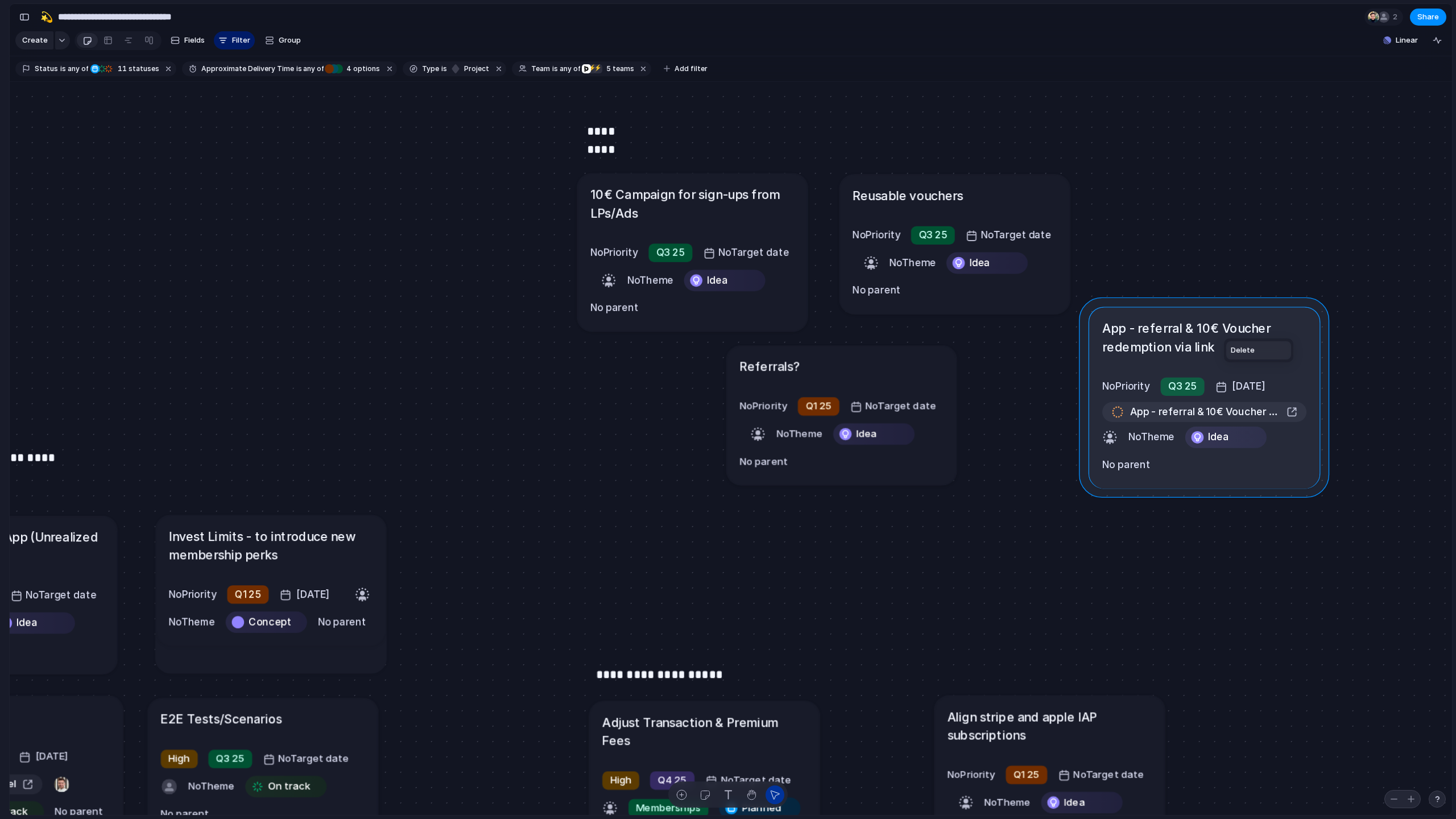
click at [824, 351] on span "Delete" at bounding box center [1242, 350] width 24 height 12
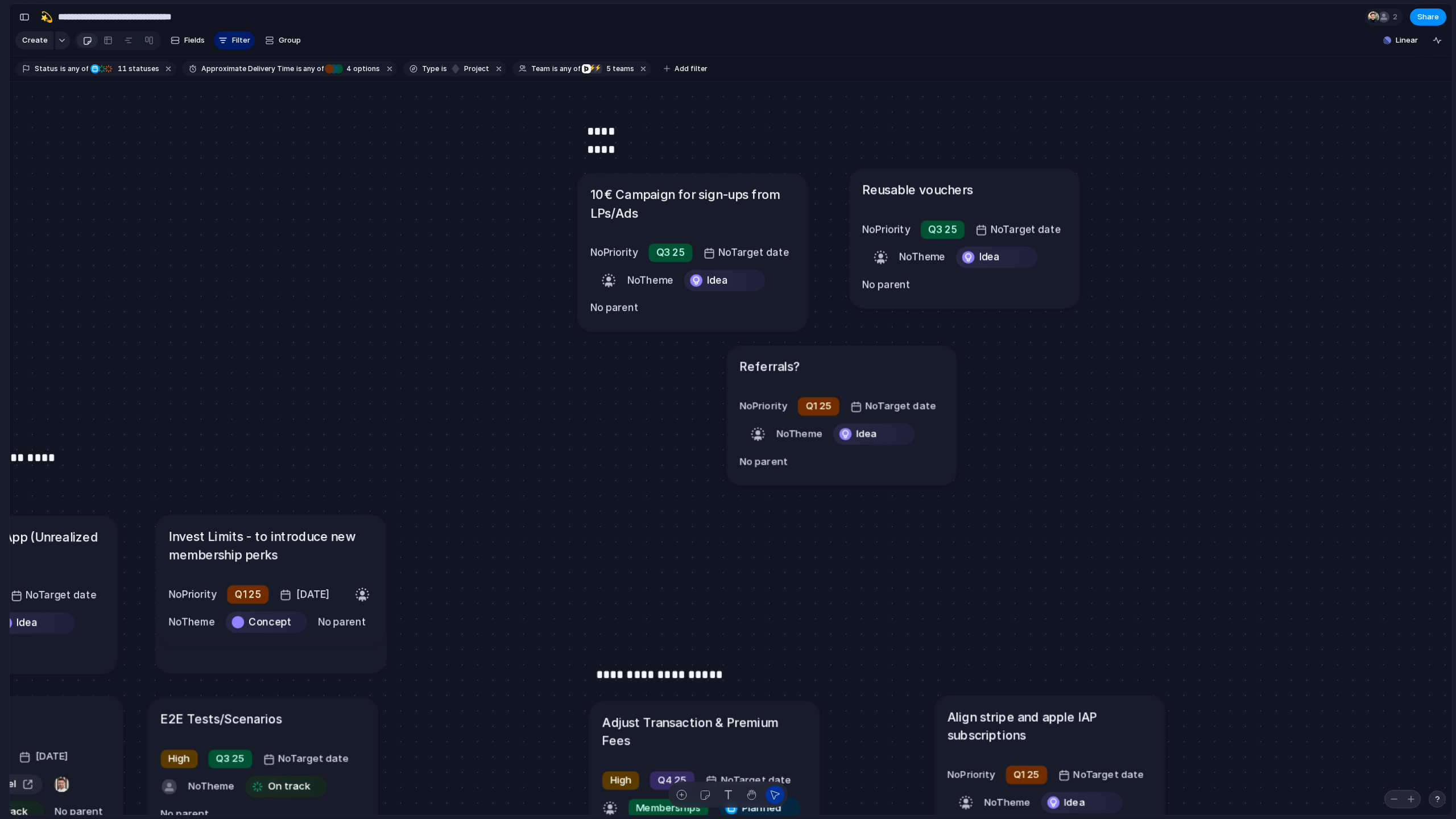
drag, startPoint x: 901, startPoint y: 206, endPoint x: 910, endPoint y: 203, distance: 9.5
click at [824, 203] on article "Reusable vouchers No Priority Q3 25 No Target date No Theme Idea No parent" at bounding box center [964, 239] width 230 height 140
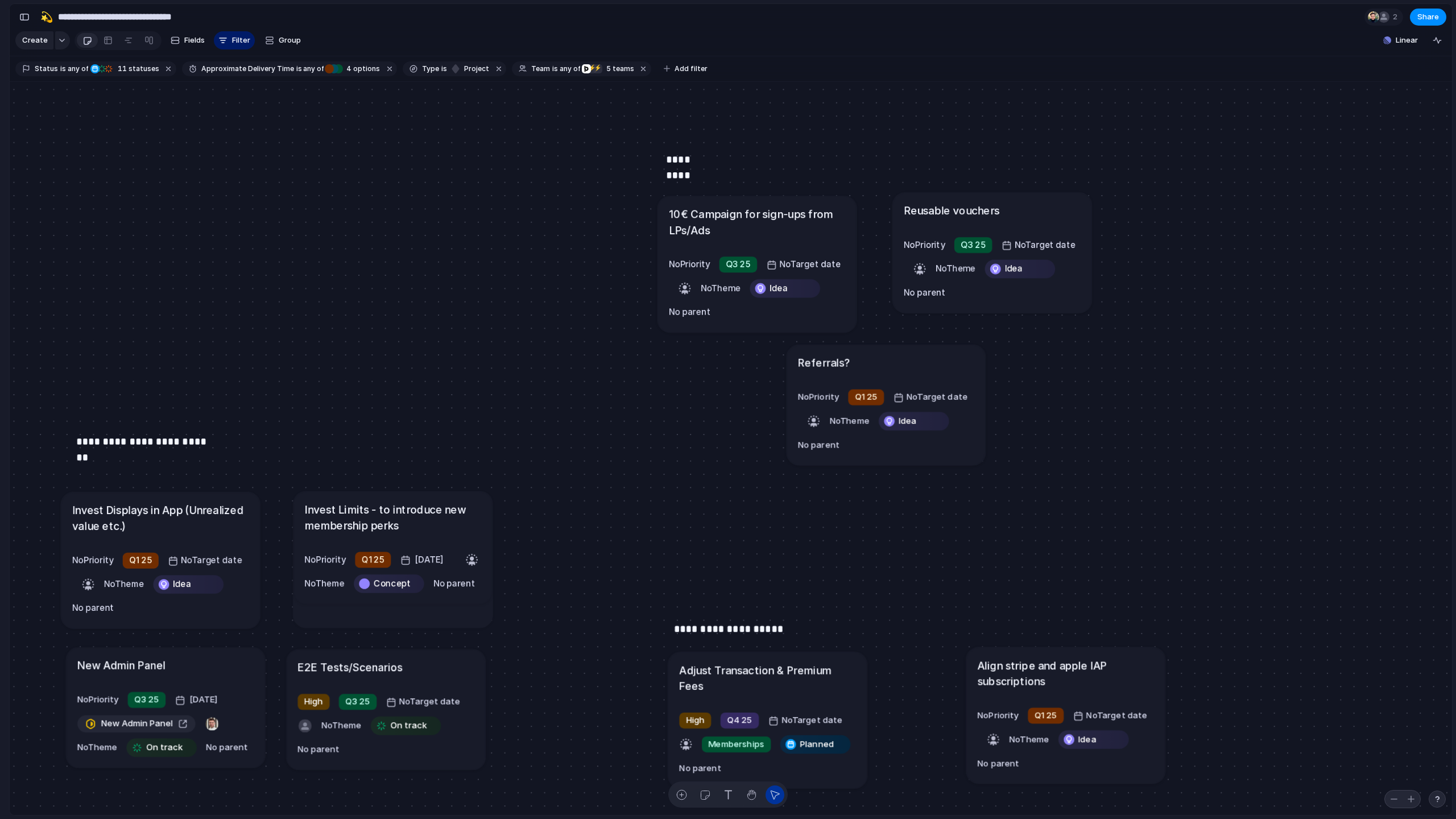
click at [824, 196] on article "Reusable vouchers No Priority Q3 25 No Target date No Theme Idea No parent" at bounding box center [992, 252] width 199 height 120
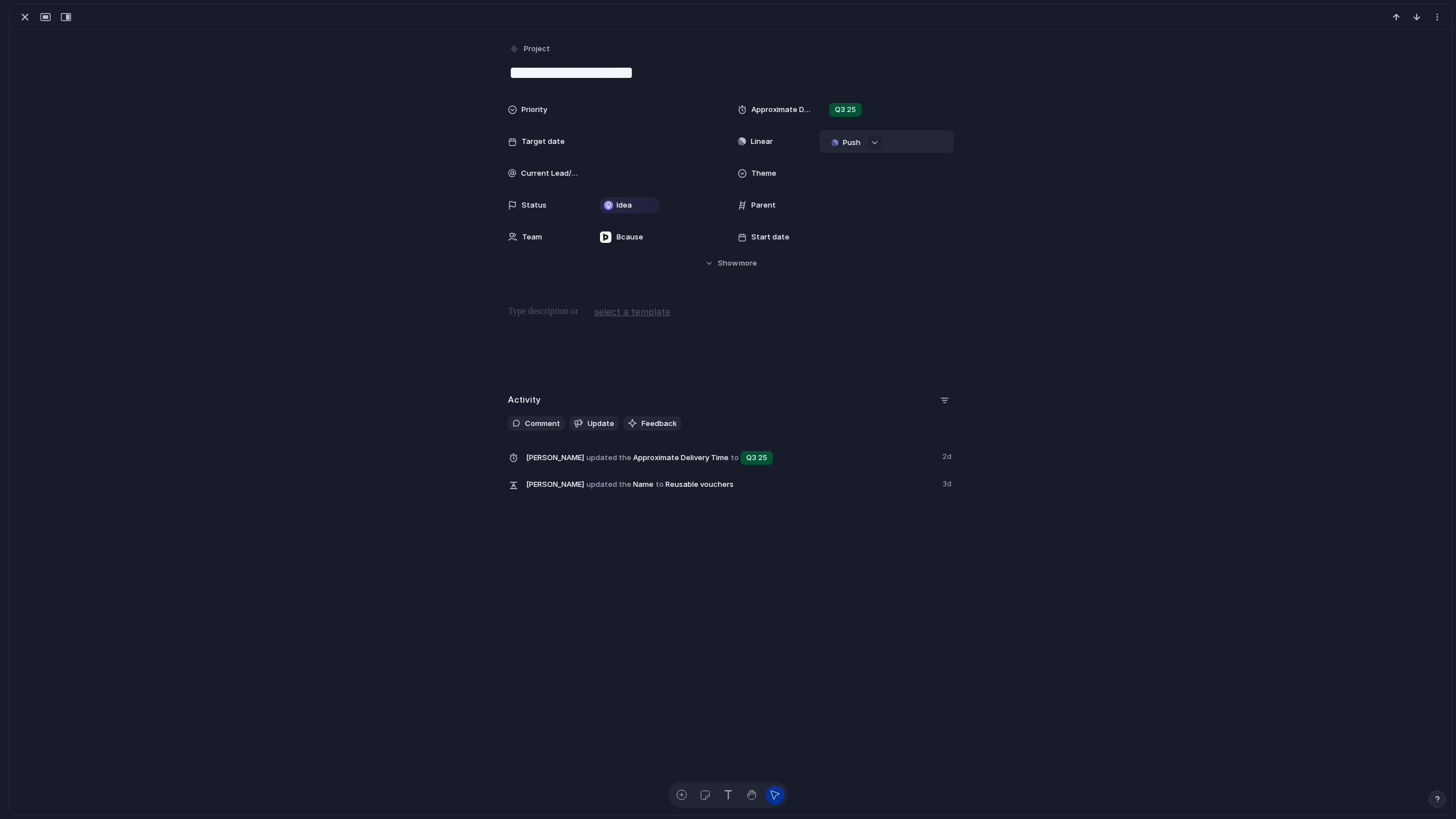
click at [824, 142] on span "Push" at bounding box center [852, 143] width 17 height 12
click at [824, 161] on span "Project" at bounding box center [833, 164] width 26 height 12
click at [824, 350] on li "⚡ Dev" at bounding box center [877, 351] width 101 height 18
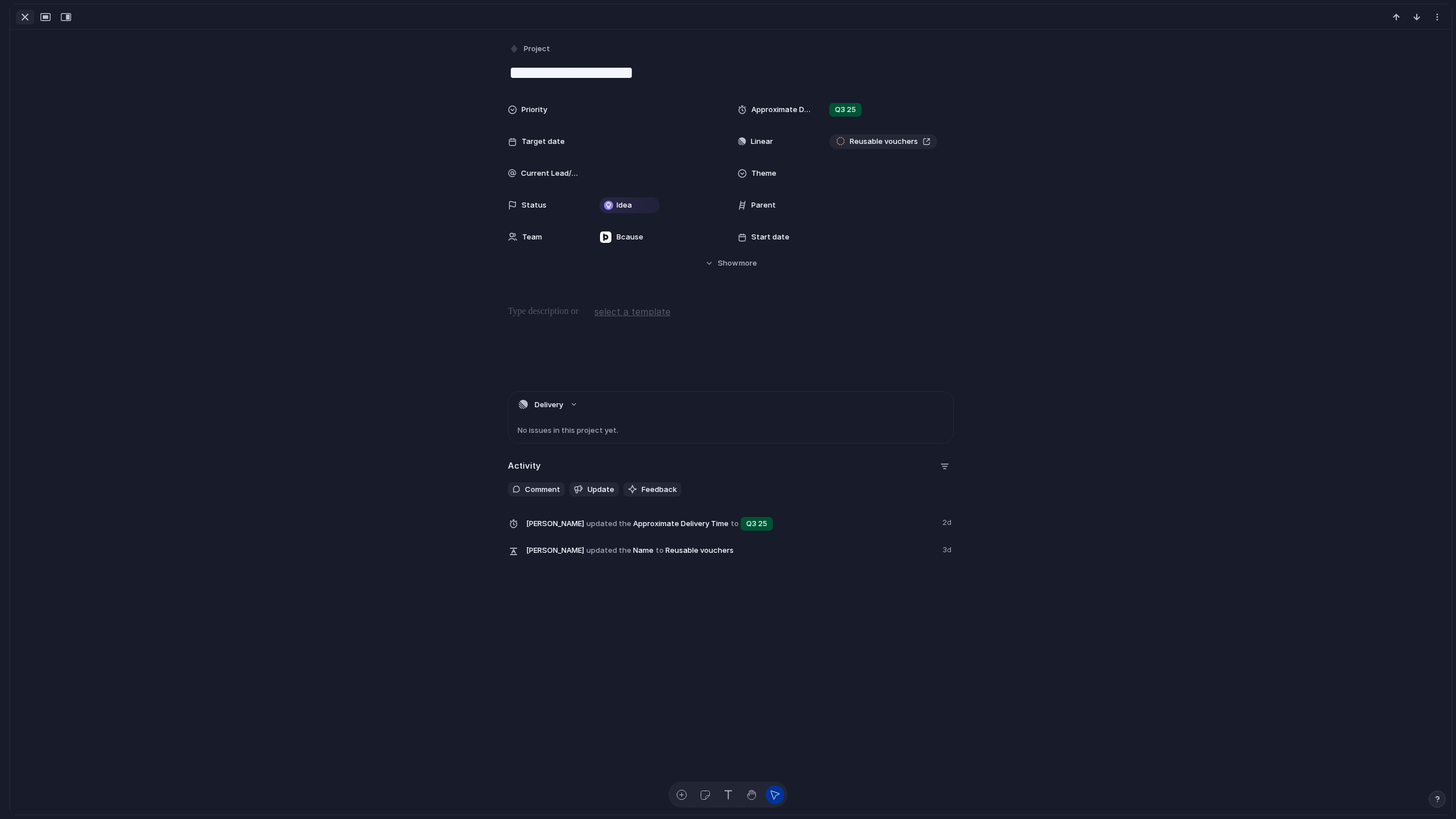
click at [21, 14] on div "button" at bounding box center [25, 17] width 14 height 14
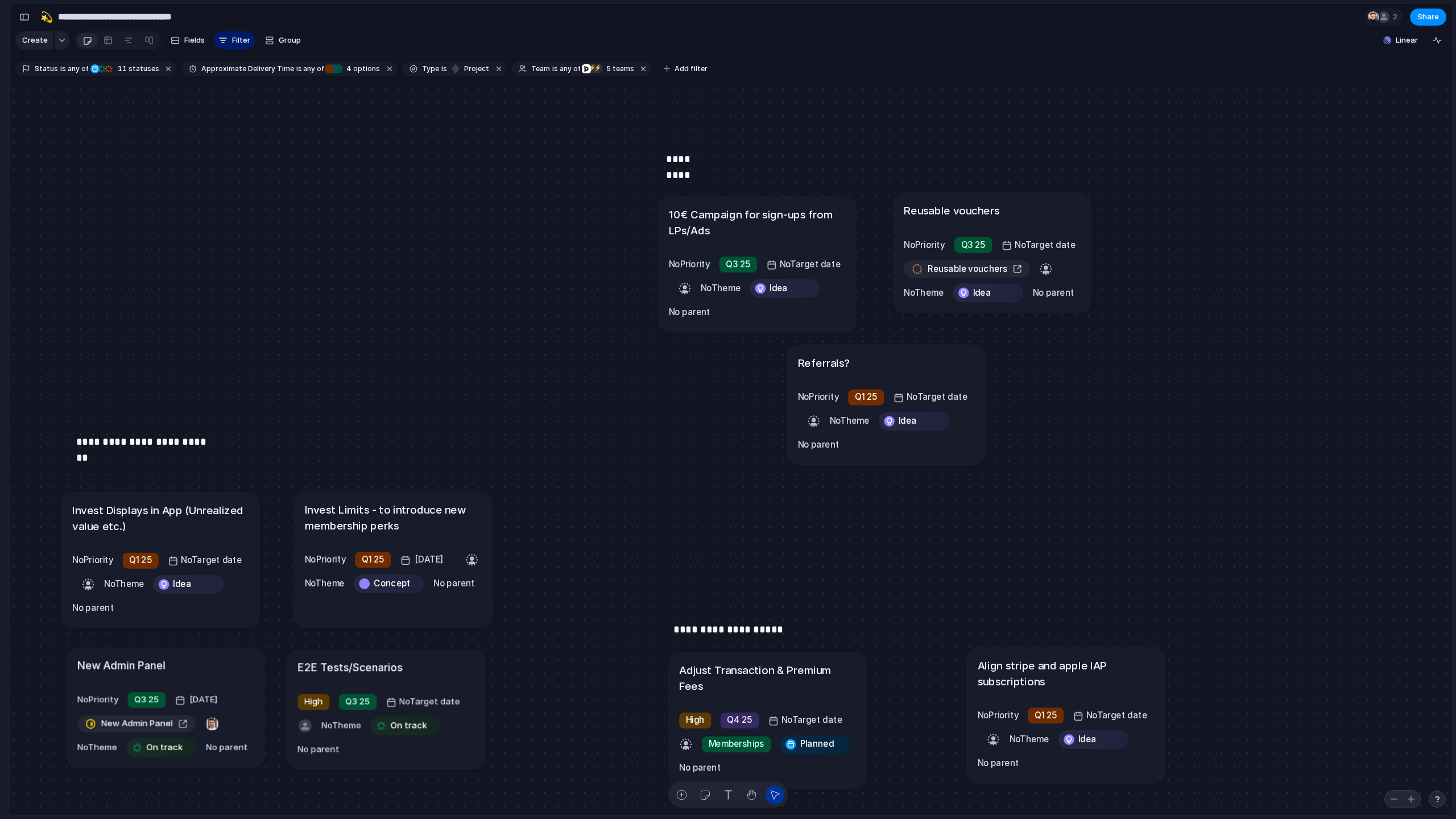
click at [760, 237] on h1 "10€ Campaign for sign-ups from LPs/Ads" at bounding box center [757, 222] width 177 height 32
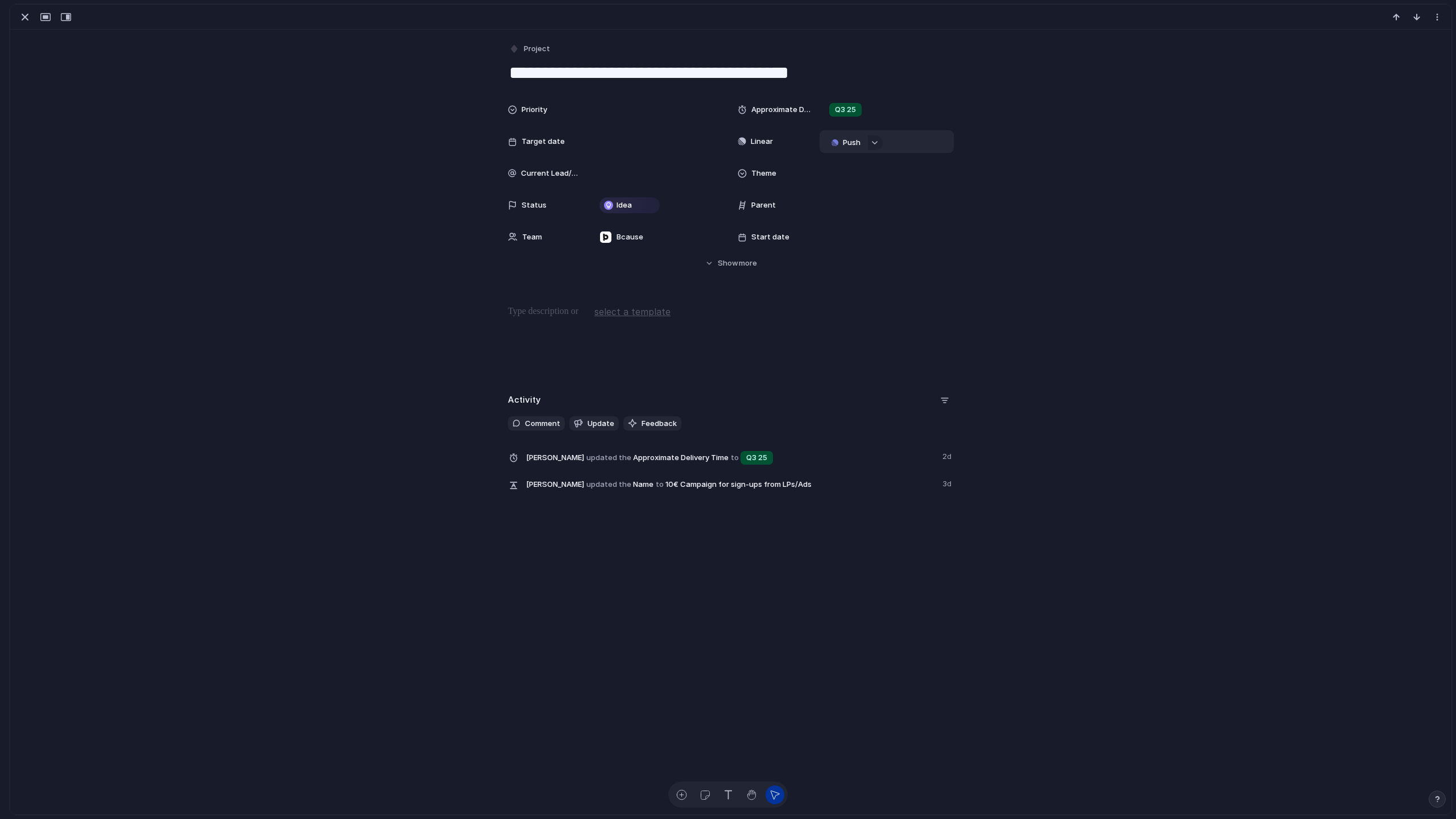
click at [824, 139] on span "Push" at bounding box center [852, 143] width 17 height 12
click at [824, 166] on span "Project" at bounding box center [833, 164] width 26 height 12
click at [824, 345] on li "⚡ Dev" at bounding box center [877, 351] width 101 height 18
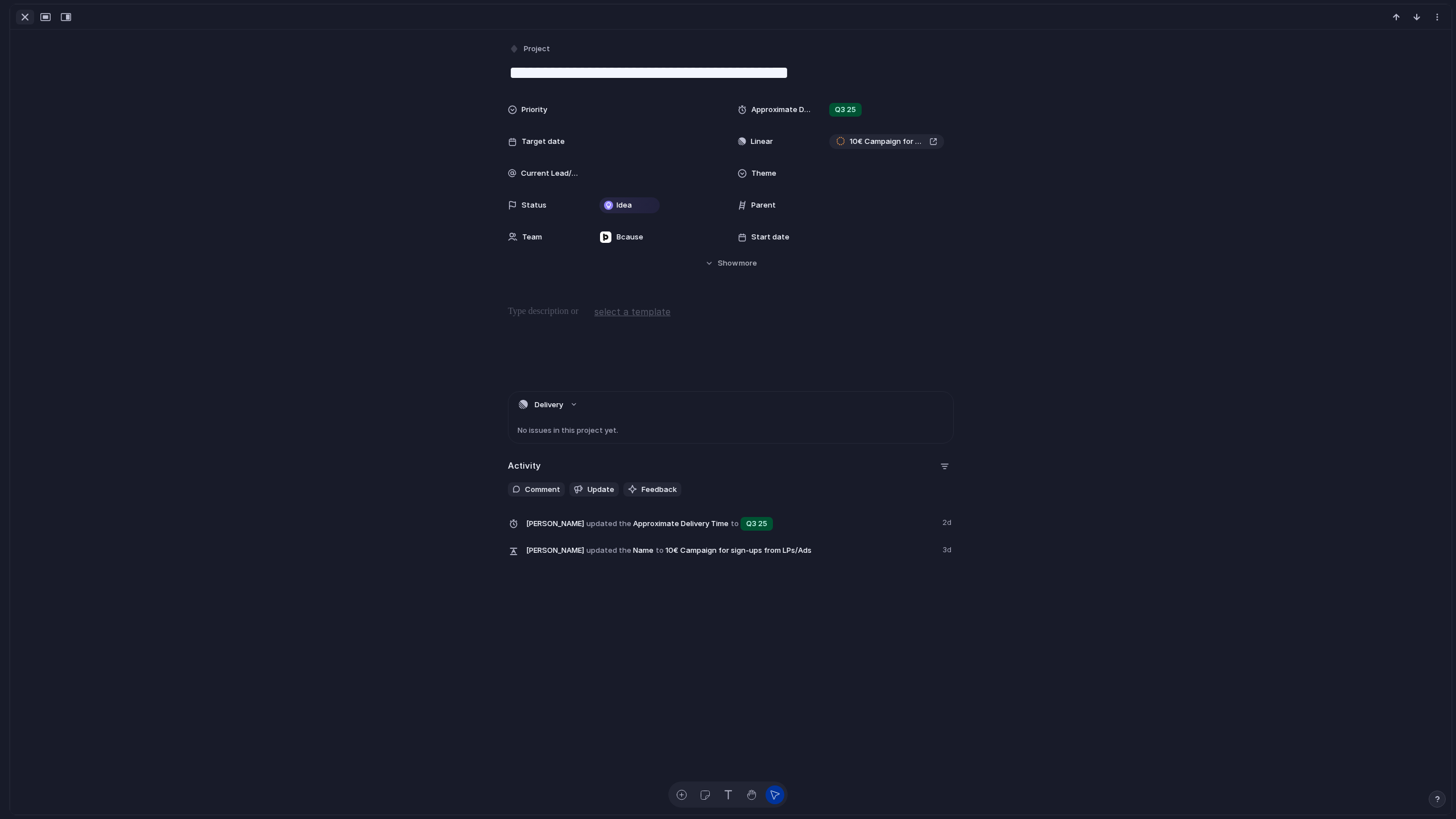
click at [24, 13] on div "button" at bounding box center [25, 17] width 14 height 14
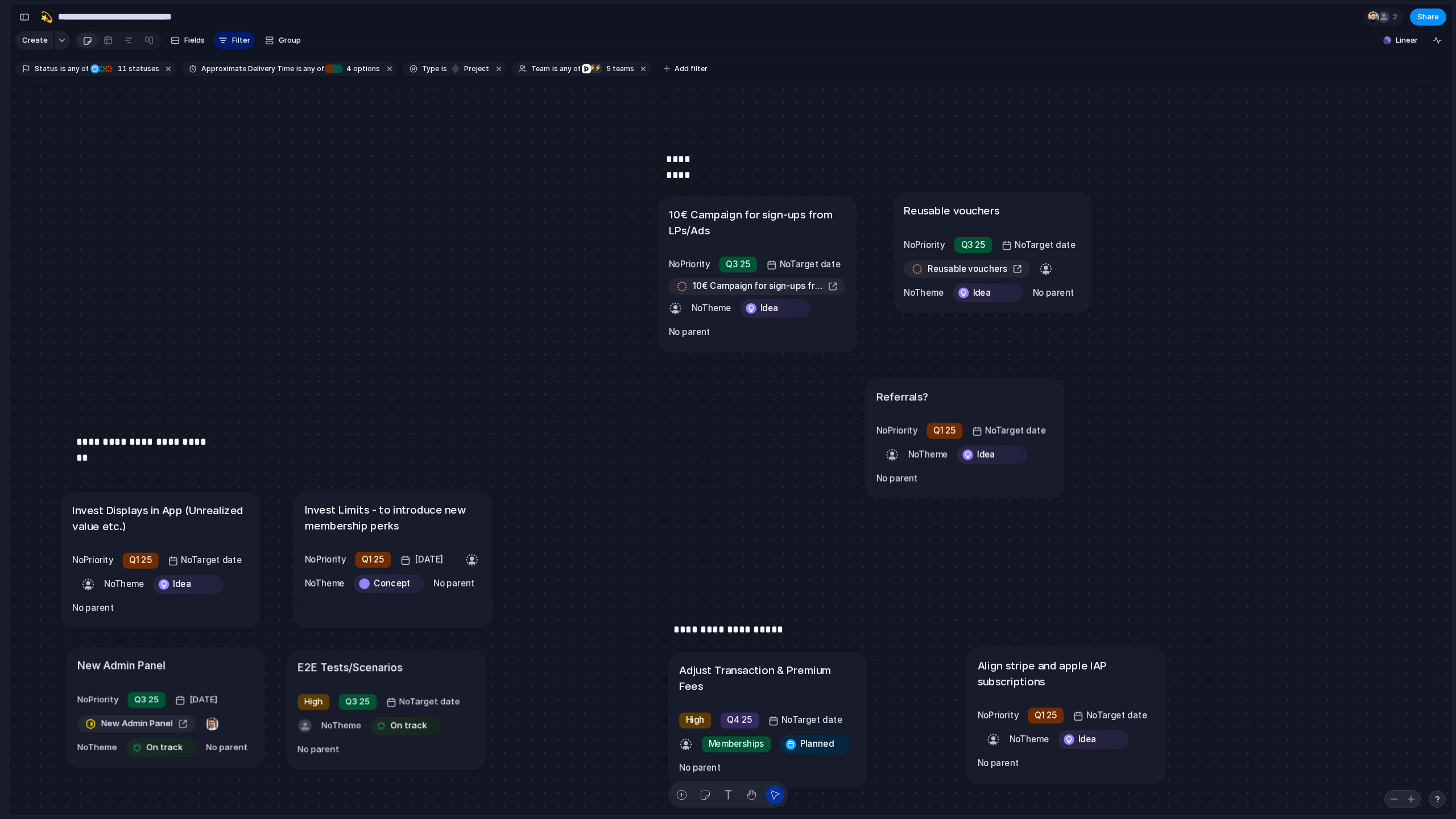
drag, startPoint x: 893, startPoint y: 358, endPoint x: 971, endPoint y: 391, distance: 84.7
click at [824, 391] on div "Referrals?" at bounding box center [964, 396] width 177 height 16
drag, startPoint x: 918, startPoint y: 413, endPoint x: 927, endPoint y: 396, distance: 19.2
click at [824, 396] on article "Referrals? No Priority Q1 25 No Target date No Theme Idea No parent" at bounding box center [962, 422] width 199 height 120
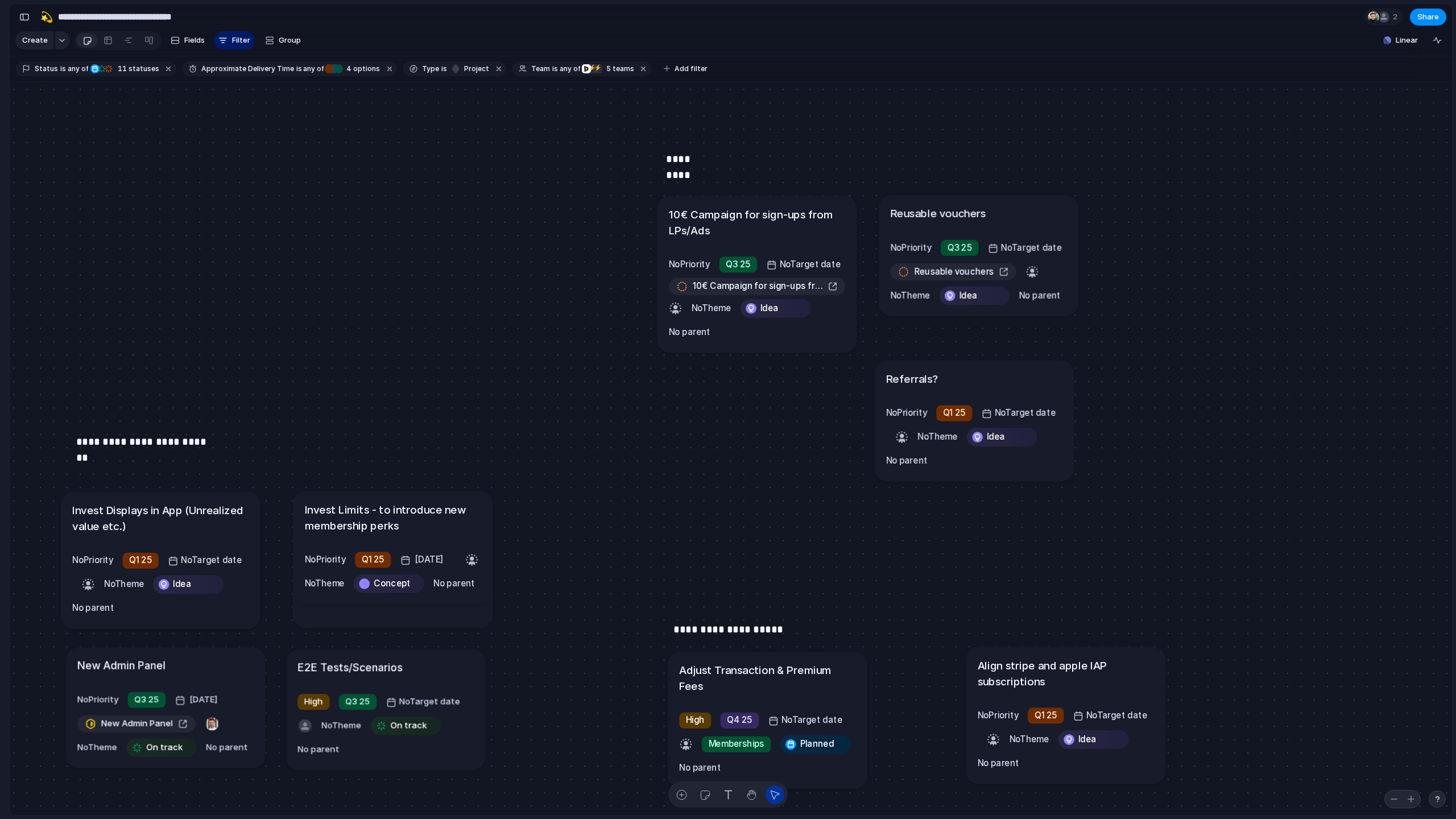
drag, startPoint x: 941, startPoint y: 216, endPoint x: 926, endPoint y: 220, distance: 15.5
click at [824, 220] on h1 "Reusable vouchers" at bounding box center [937, 214] width 96 height 16
click at [824, 220] on h1 "Reusable vouchers" at bounding box center [936, 215] width 96 height 16
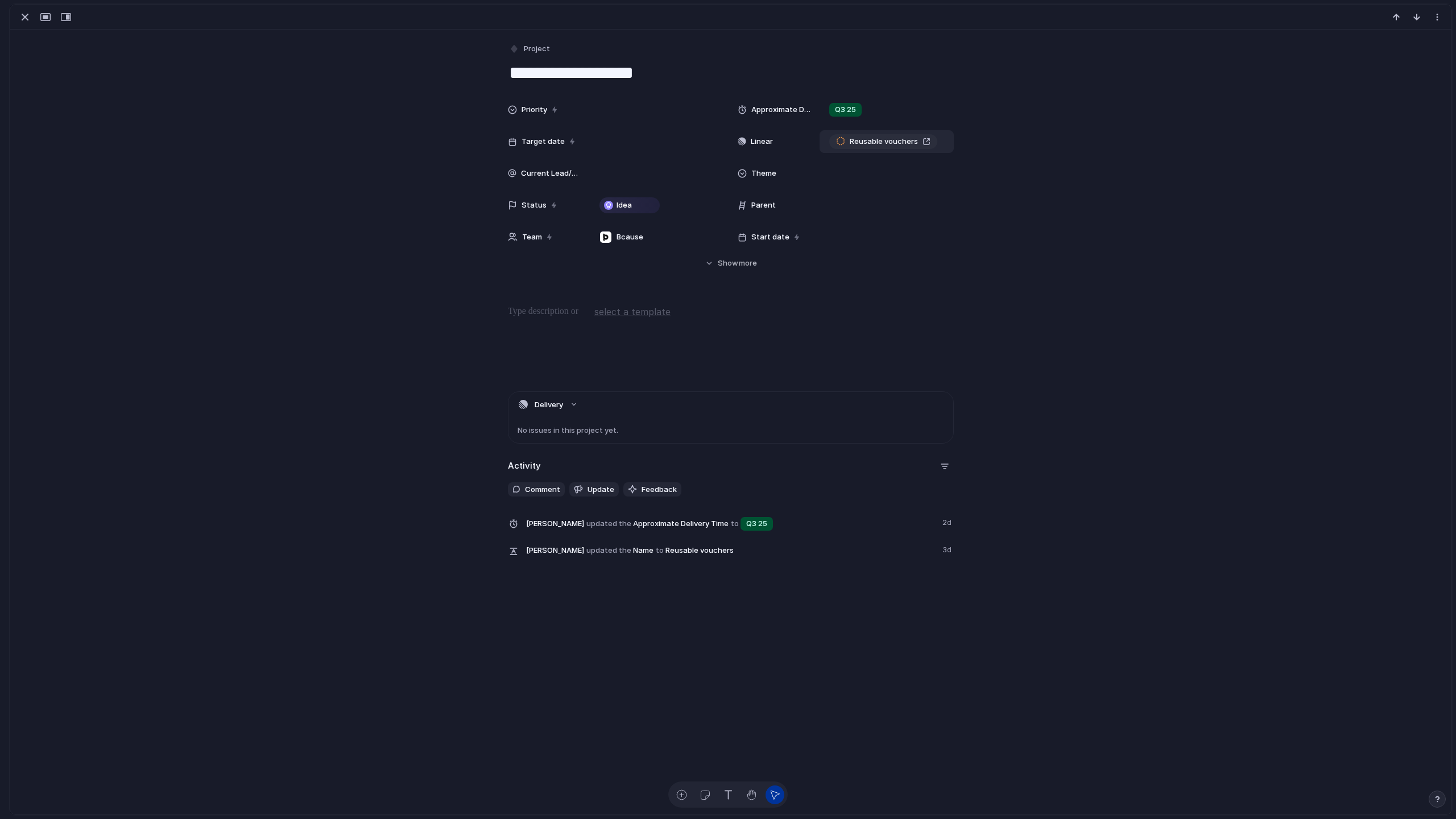
click at [824, 143] on span "Reusable vouchers" at bounding box center [884, 142] width 68 height 12
click at [25, 17] on div "button" at bounding box center [25, 17] width 14 height 14
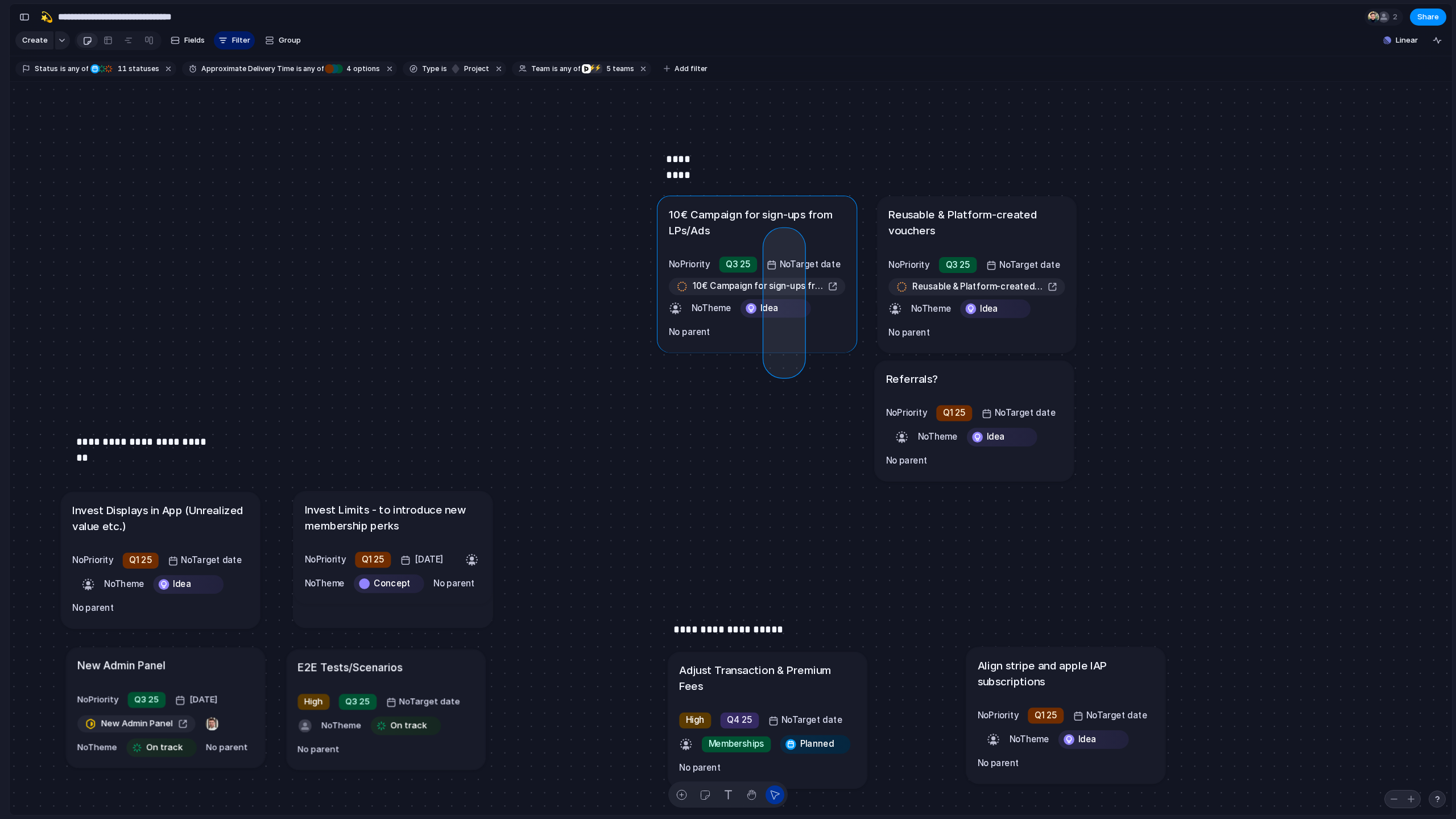
drag, startPoint x: 771, startPoint y: 369, endPoint x: 797, endPoint y: 236, distance: 135.5
click at [797, 236] on div "Send all transactional emails from [DOMAIN_NAME] Medium Q2 25 [DATE] Send all t…" at bounding box center [731, 448] width 1442 height 733
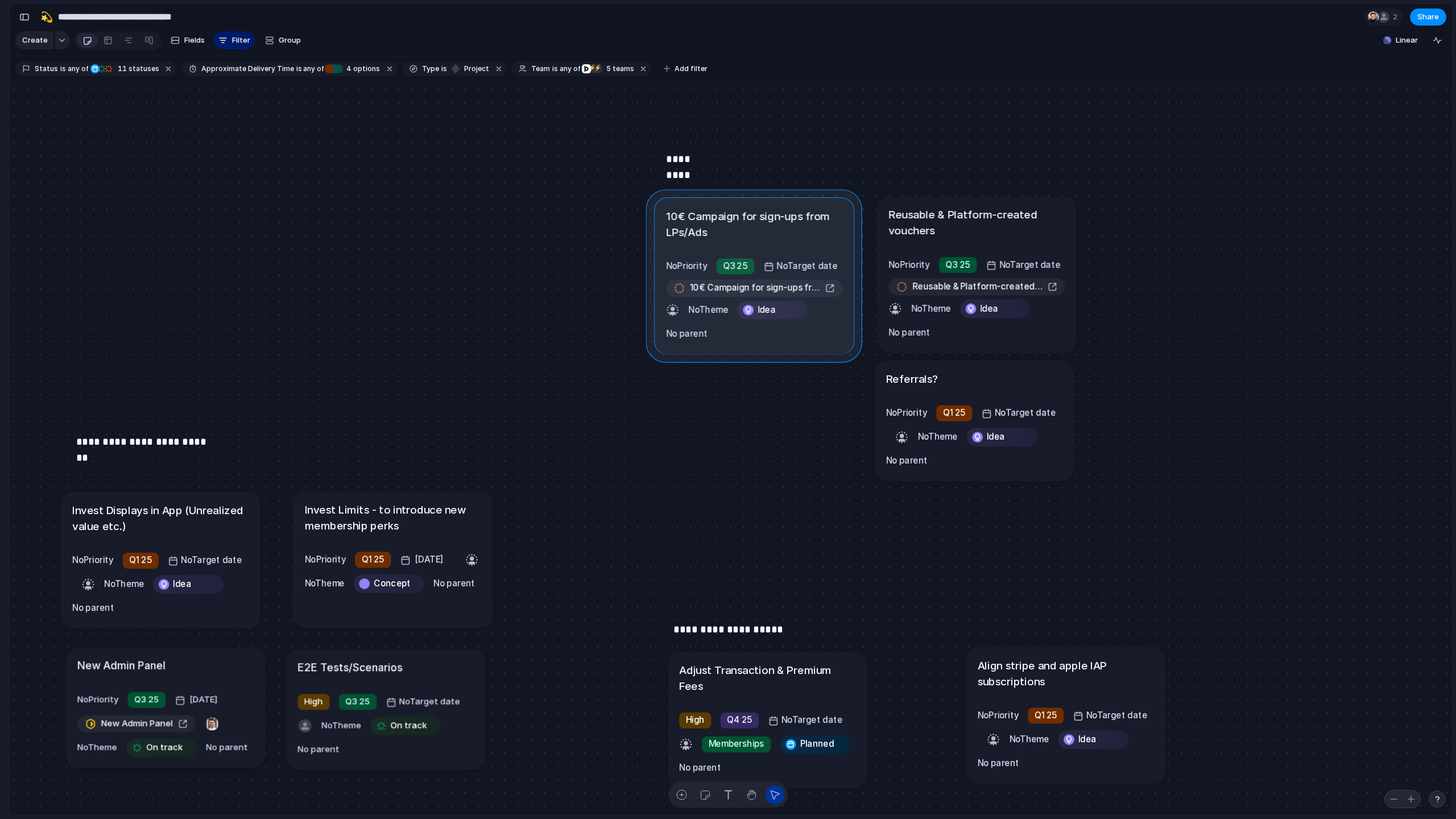
click at [755, 224] on div at bounding box center [754, 275] width 216 height 173
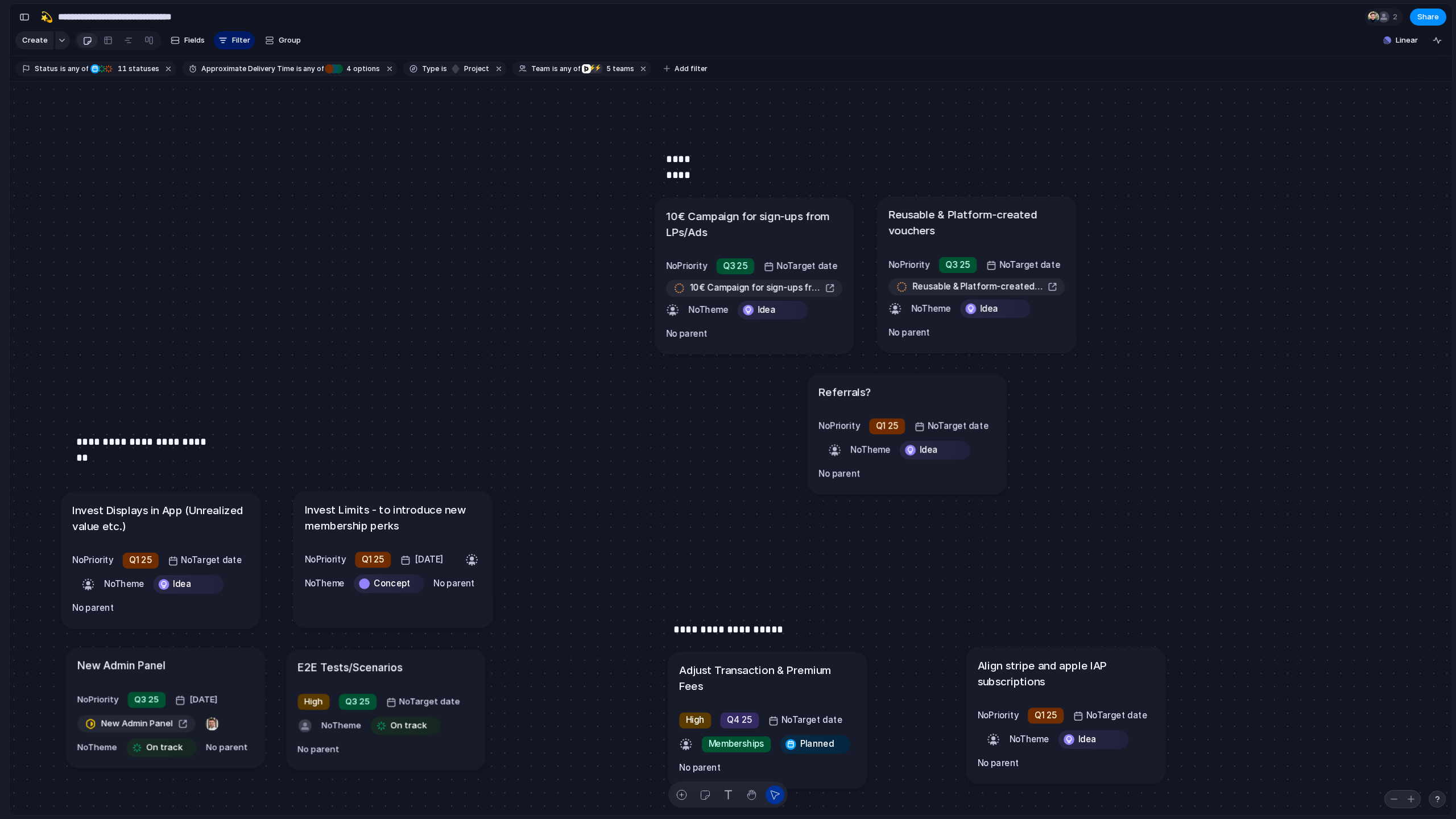
drag, startPoint x: 973, startPoint y: 368, endPoint x: 904, endPoint y: 384, distance: 70.8
click at [824, 384] on article "Referrals? No Priority Q1 25 No Target date No Theme Idea No parent" at bounding box center [907, 434] width 199 height 120
click at [824, 267] on span "No Priority" at bounding box center [908, 264] width 41 height 11
click at [824, 327] on li "High" at bounding box center [937, 330] width 93 height 19
click at [824, 311] on div "button" at bounding box center [894, 308] width 13 height 13
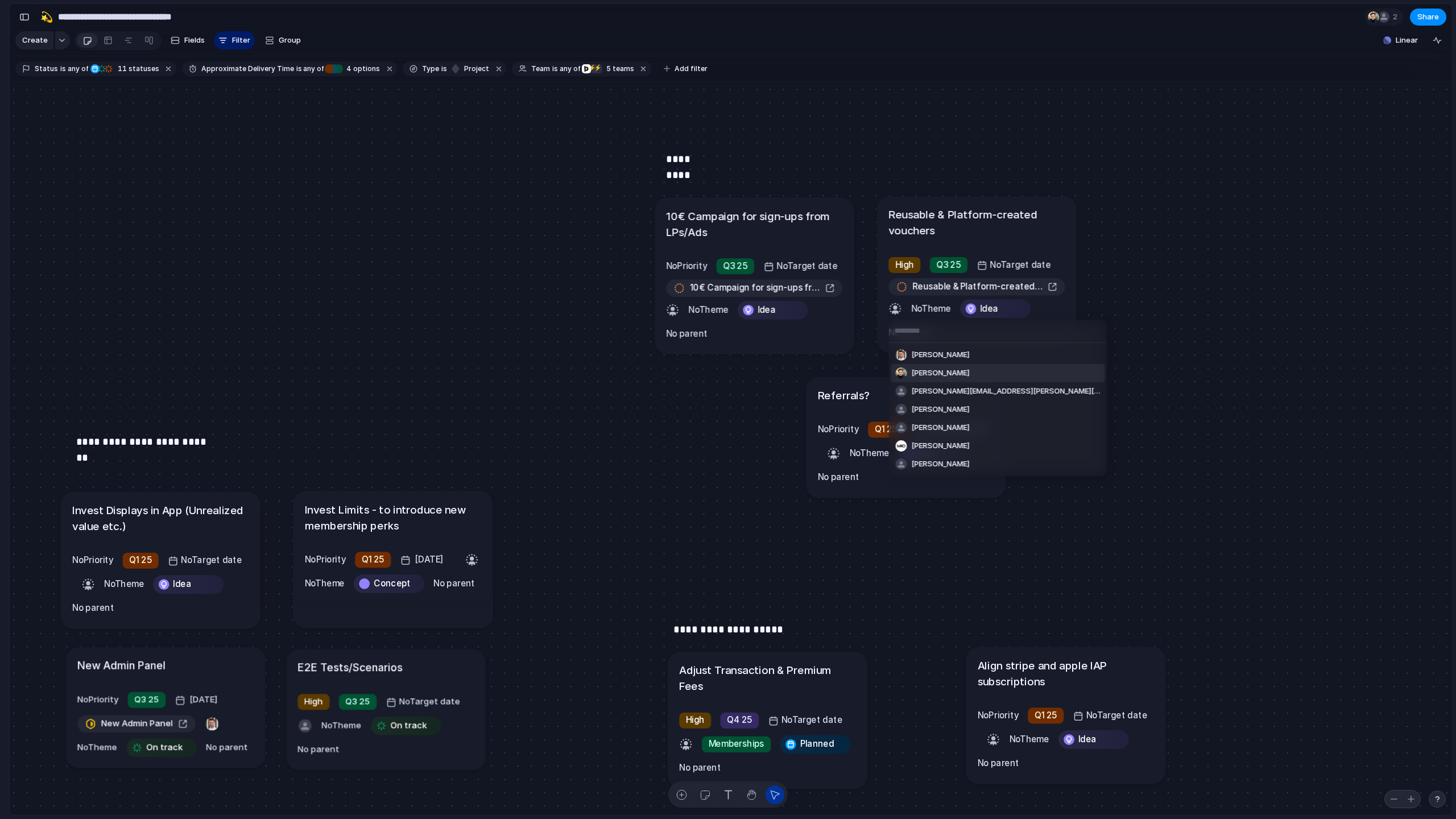
click at [824, 373] on span "[PERSON_NAME]" at bounding box center [941, 373] width 58 height 12
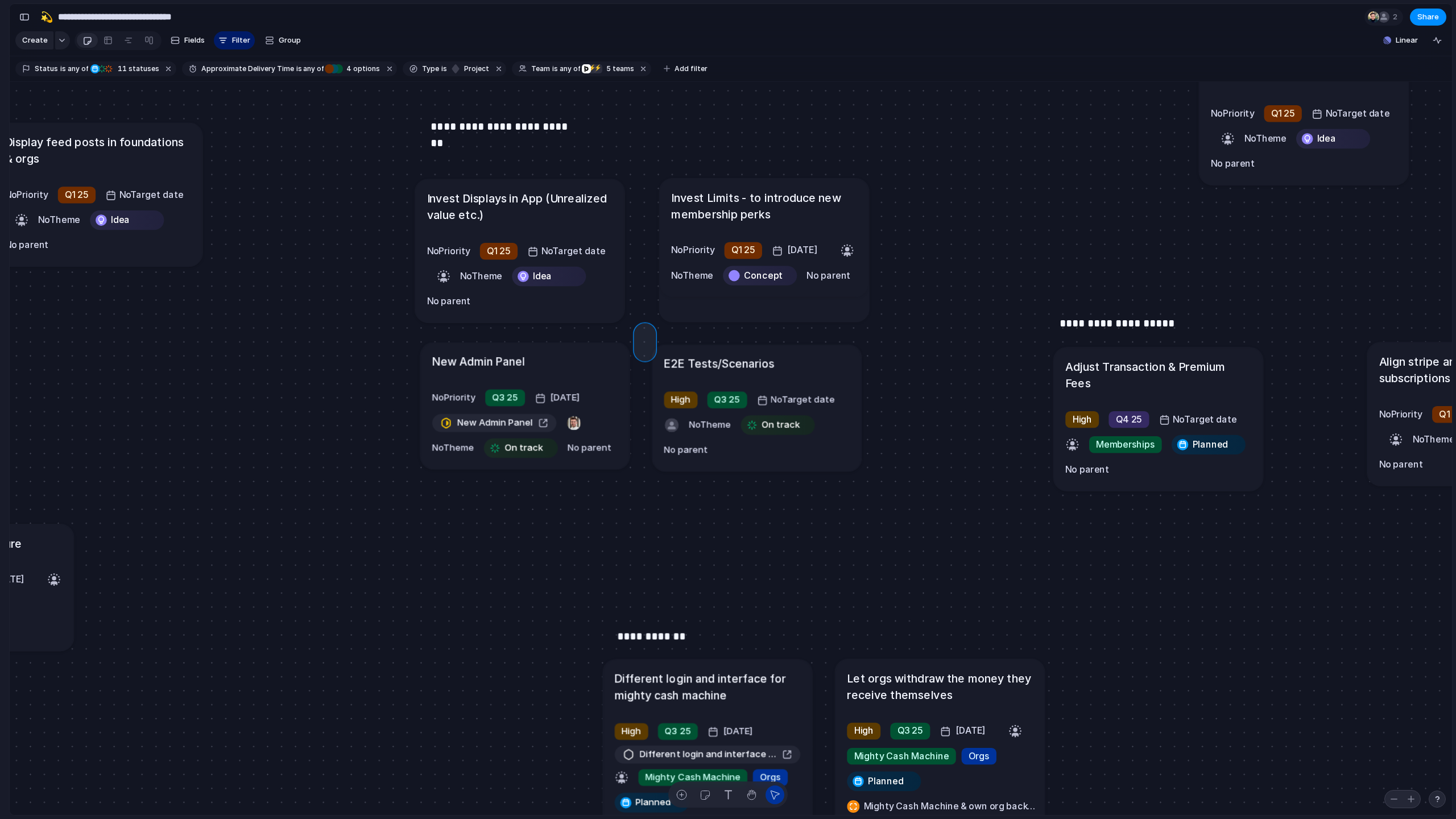
drag, startPoint x: 641, startPoint y: 331, endPoint x: 647, endPoint y: 352, distance: 21.8
drag, startPoint x: 642, startPoint y: 346, endPoint x: 642, endPoint y: 333, distance: 13.0
